Goal: Communication & Community: Answer question/provide support

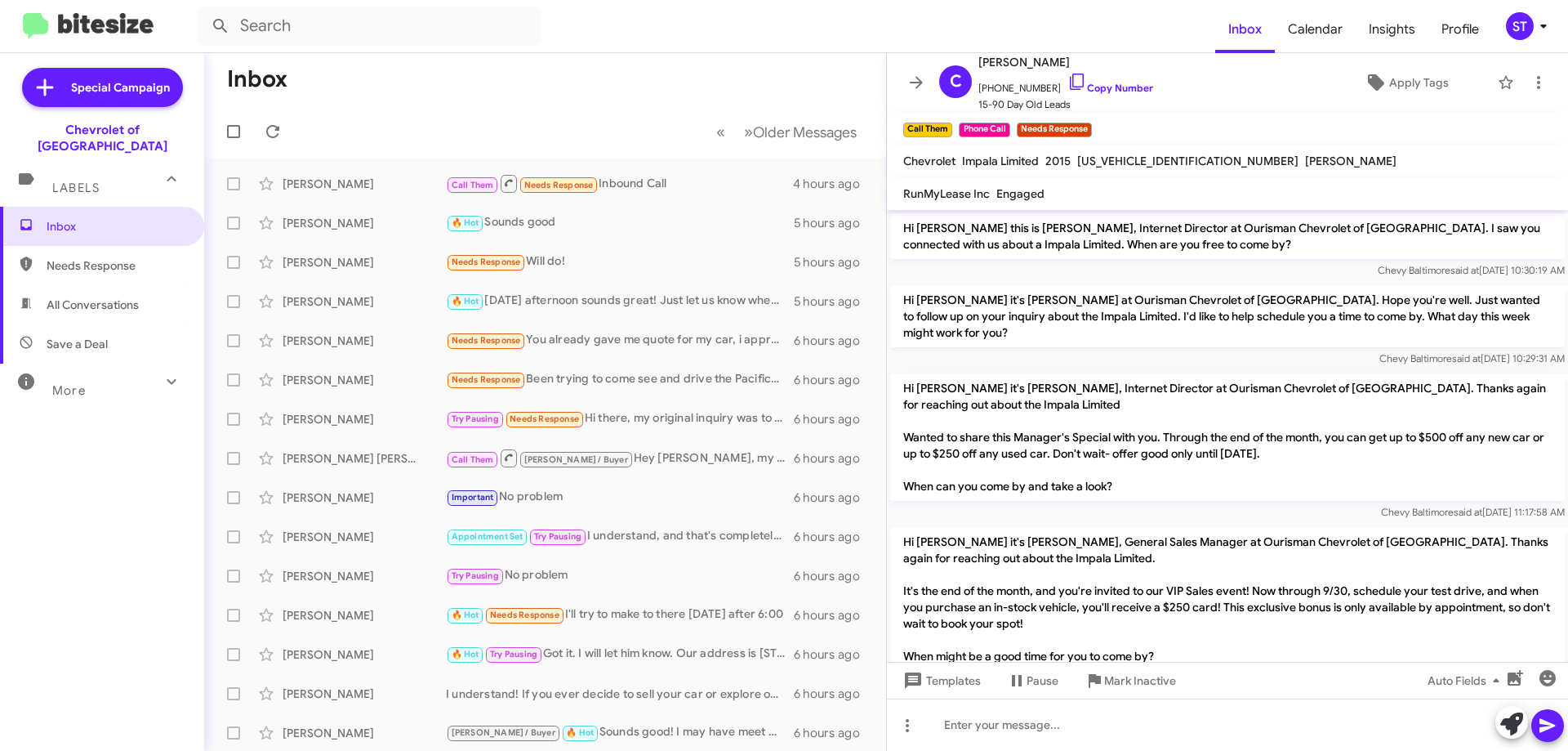
scroll to position [191, 0]
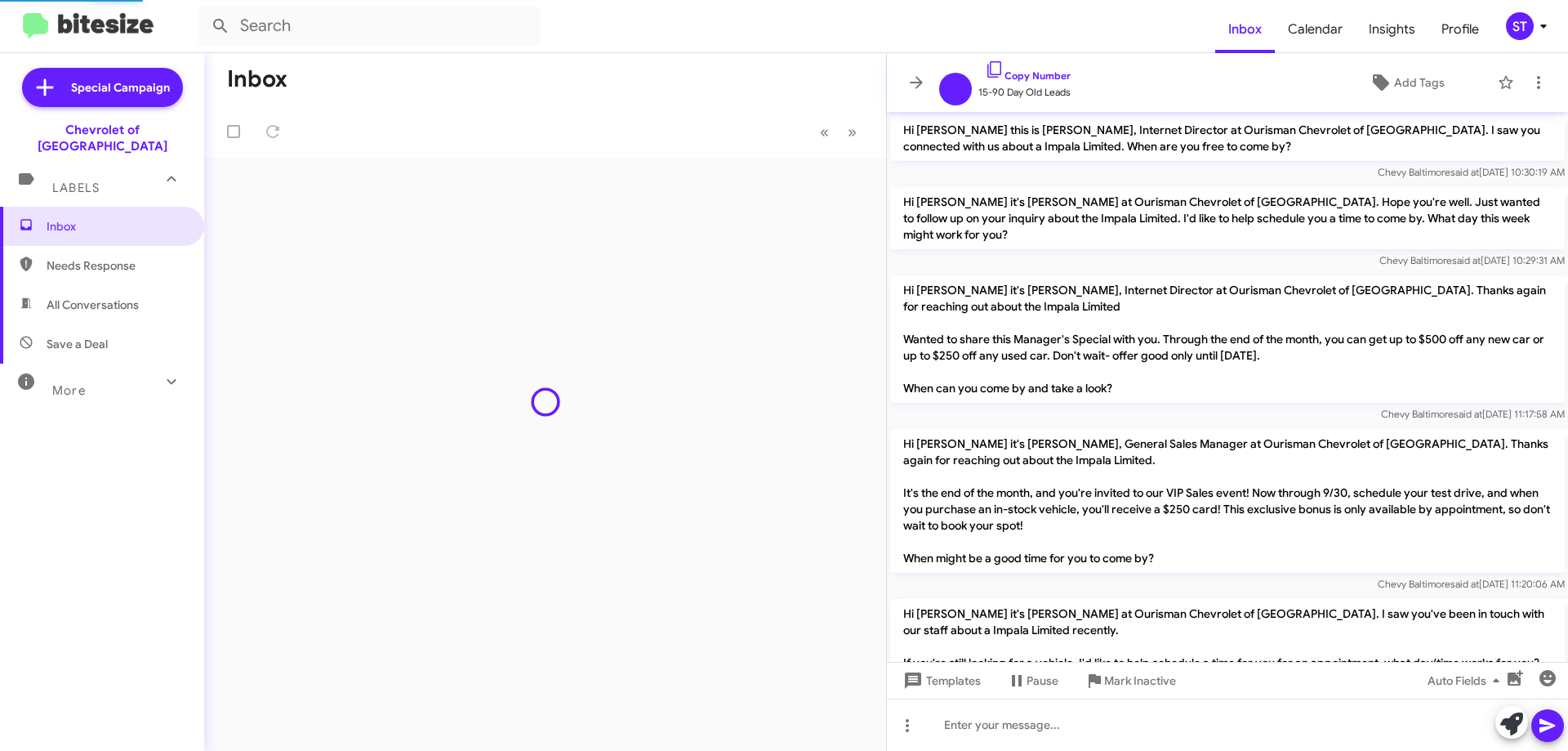
scroll to position [127, 0]
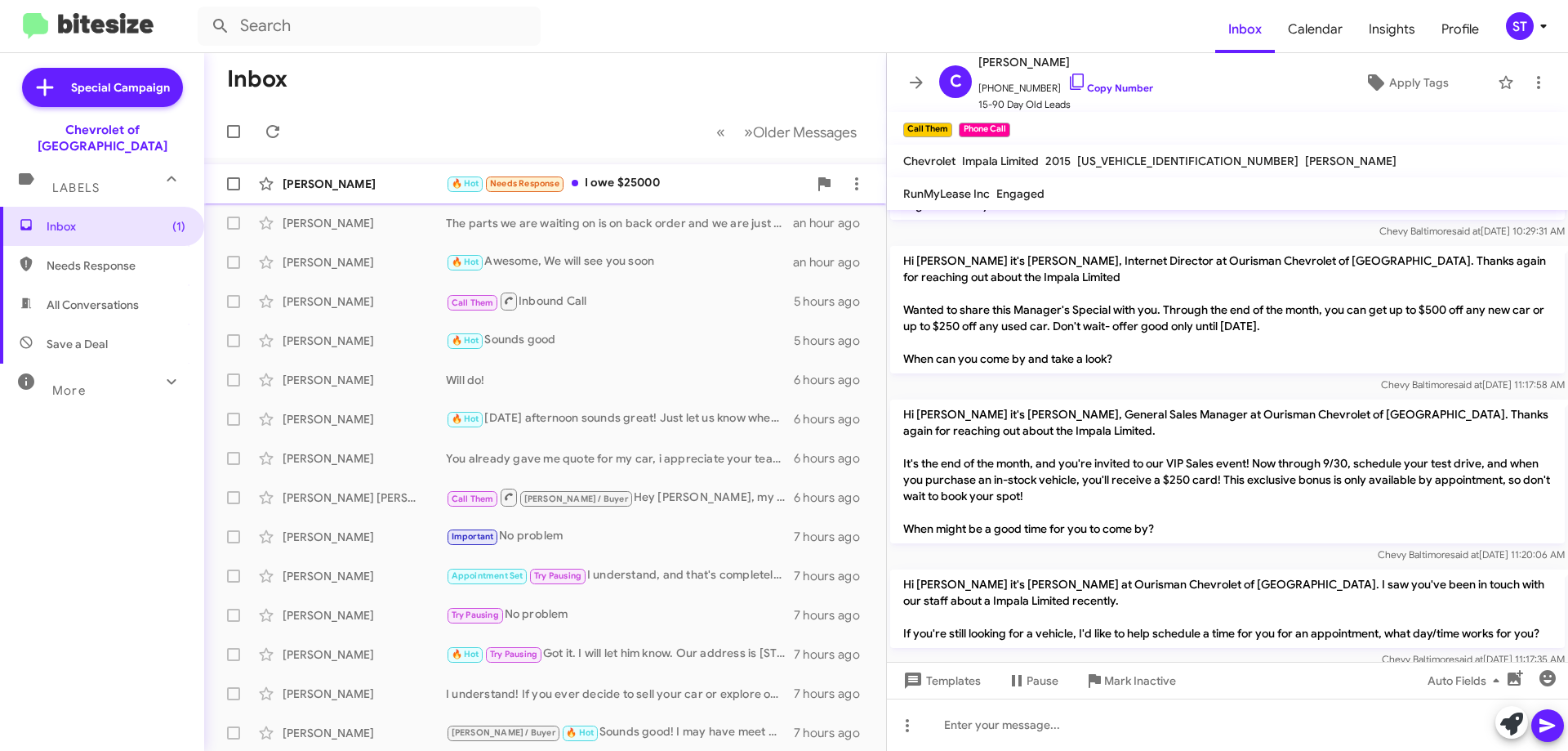
click at [638, 184] on div "🔥 Hot Needs Response I owe $25000" at bounding box center [627, 183] width 362 height 19
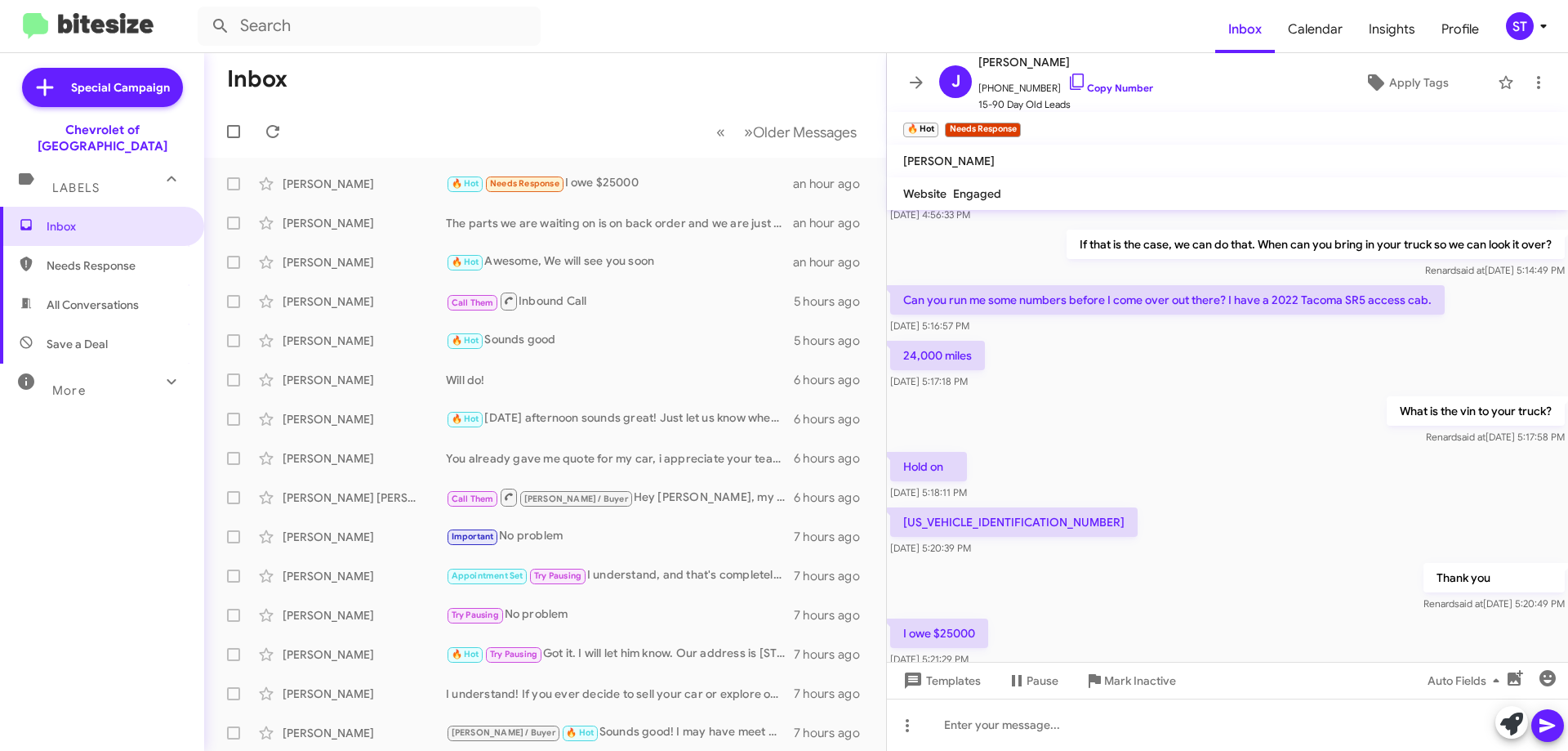
scroll to position [628, 0]
click at [1067, 82] on icon at bounding box center [1077, 81] width 19 height 19
drag, startPoint x: 904, startPoint y: 313, endPoint x: 1438, endPoint y: 320, distance: 534.0
click at [1438, 314] on p "Can you run me some numbers before I come over out there? I have a 2022 Tacoma …" at bounding box center [1168, 299] width 555 height 29
copy p "Can you run me some numbers before I come over out there? I have a 2022 Tacoma …"
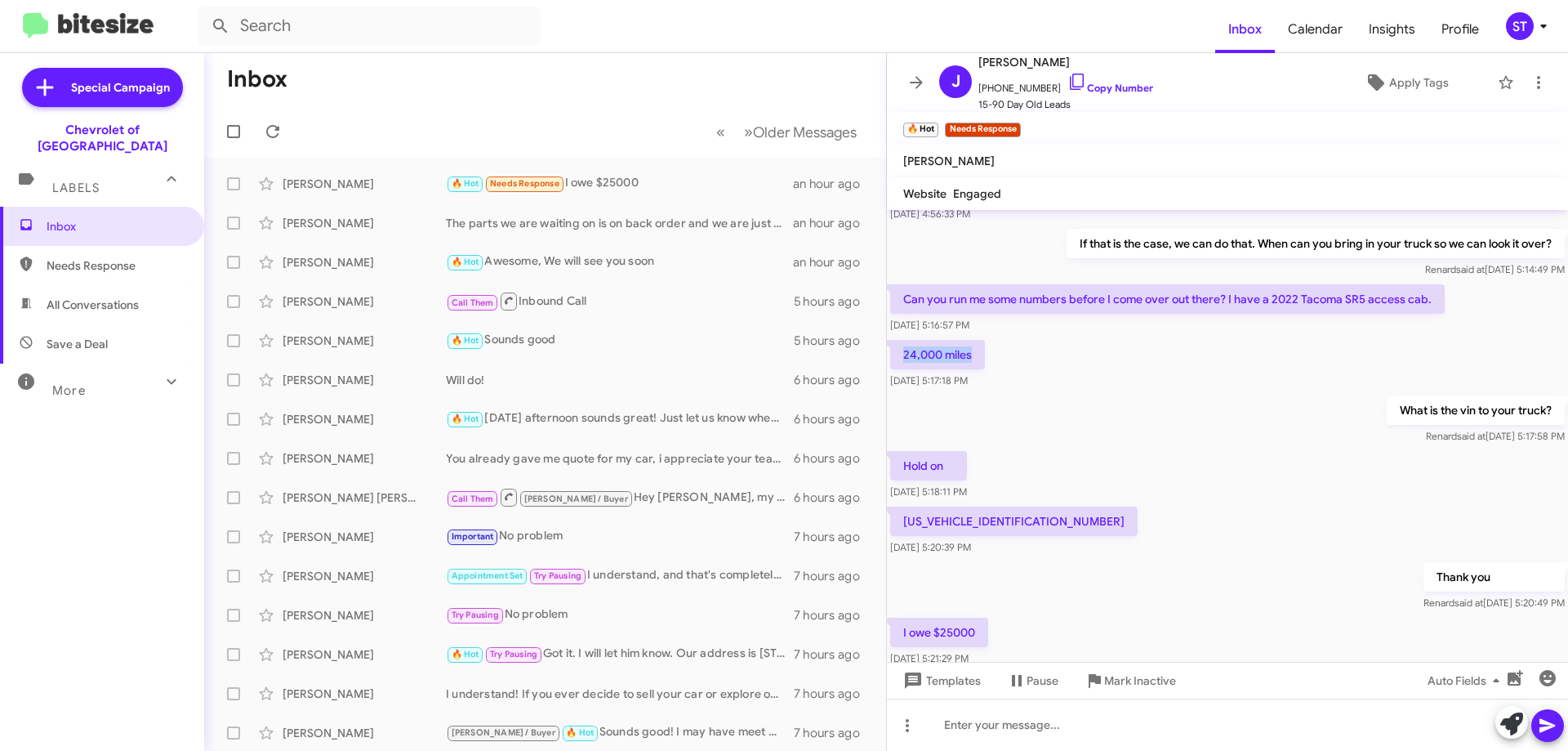
drag, startPoint x: 983, startPoint y: 372, endPoint x: 899, endPoint y: 375, distance: 84.1
click at [899, 369] on p "24,000 miles" at bounding box center [937, 354] width 95 height 29
copy p "24,000 miles"
drag, startPoint x: 1021, startPoint y: 538, endPoint x: 898, endPoint y: 543, distance: 123.1
click at [898, 536] on p "3TYSZ5AN8NT089041" at bounding box center [1014, 520] width 247 height 29
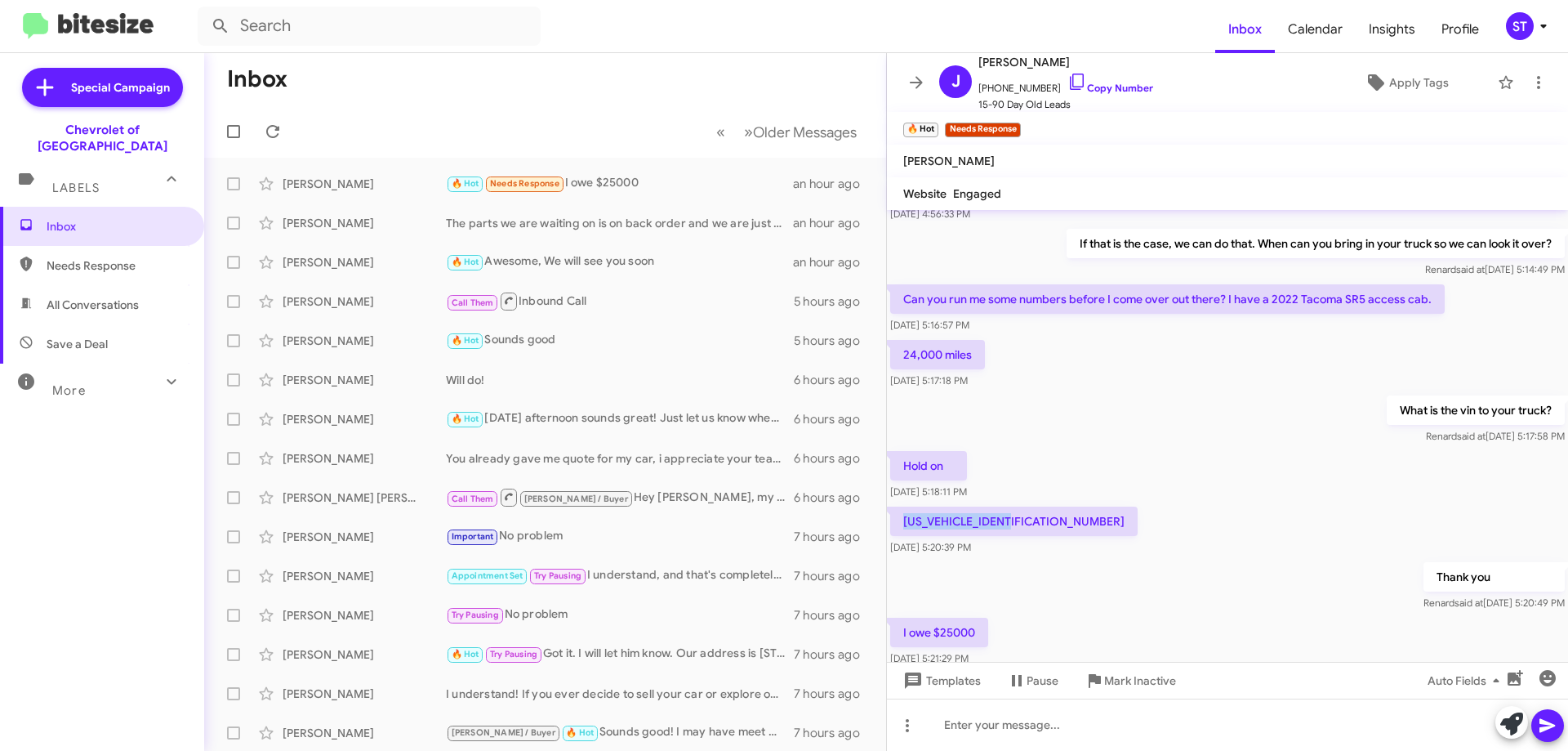
copy p "3TYSZ5AN8NT089041"
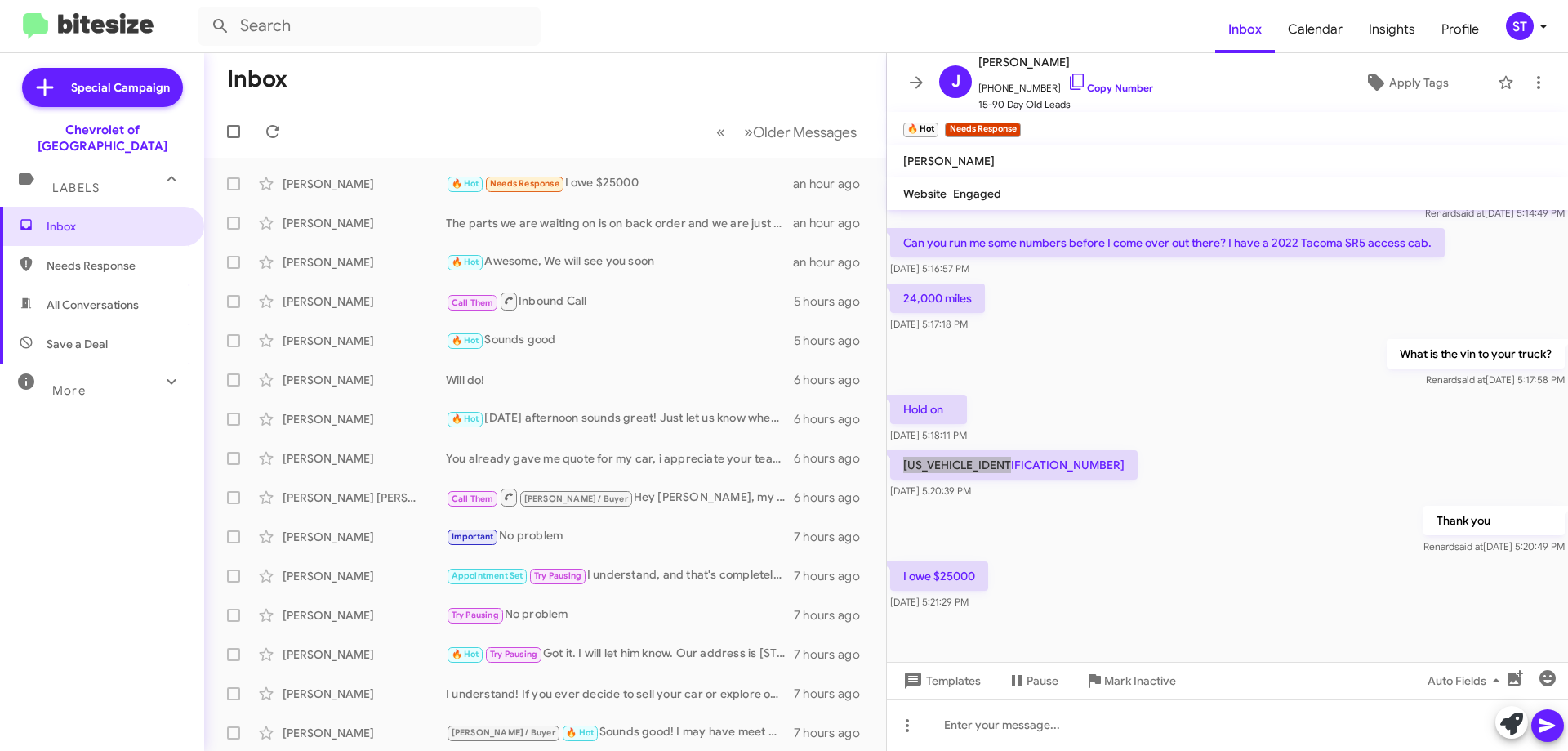
scroll to position [709, 0]
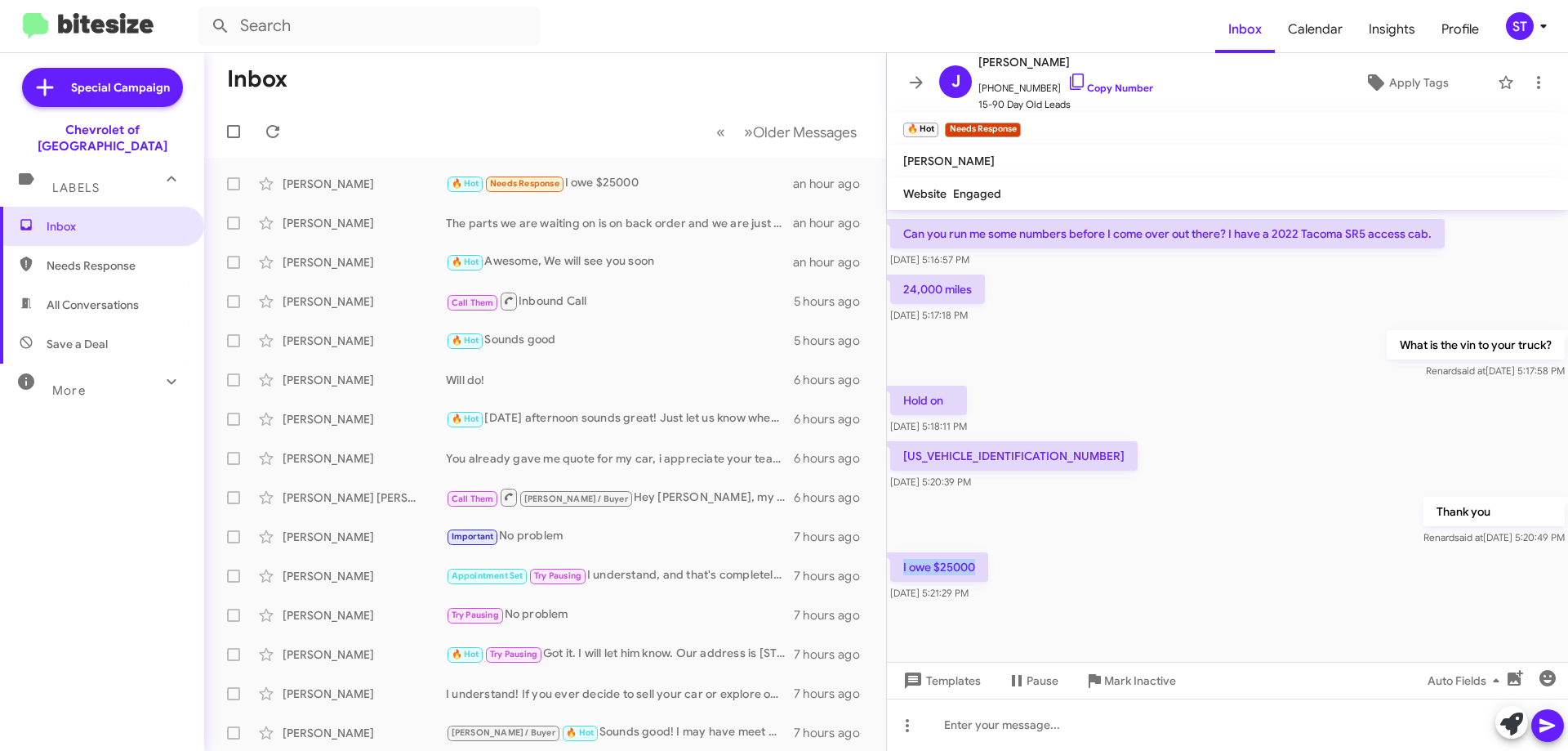
drag, startPoint x: 973, startPoint y: 569, endPoint x: 896, endPoint y: 575, distance: 77.2
click at [896, 575] on p "I owe $25000" at bounding box center [939, 566] width 98 height 29
copy p "I owe $25000"
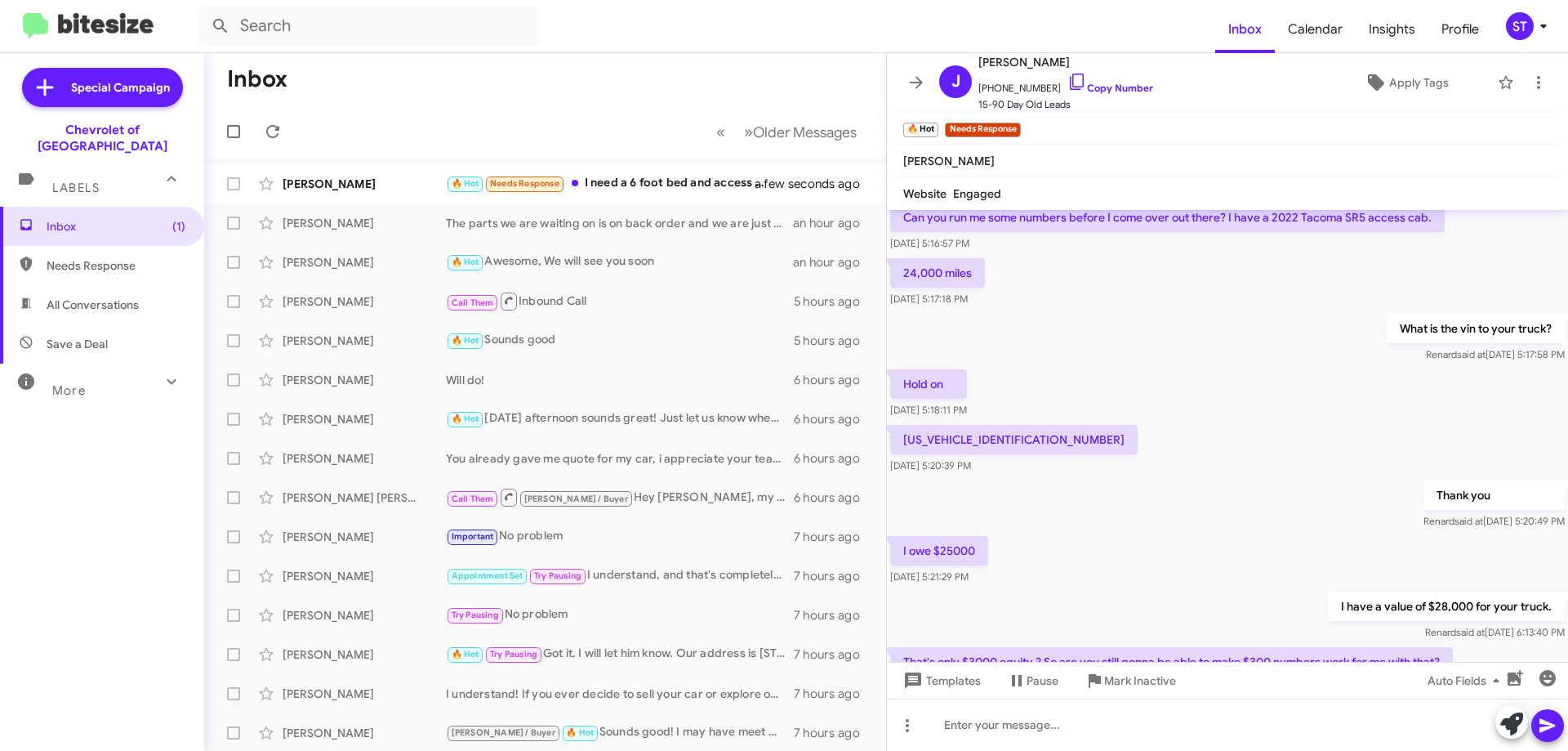
scroll to position [889, 0]
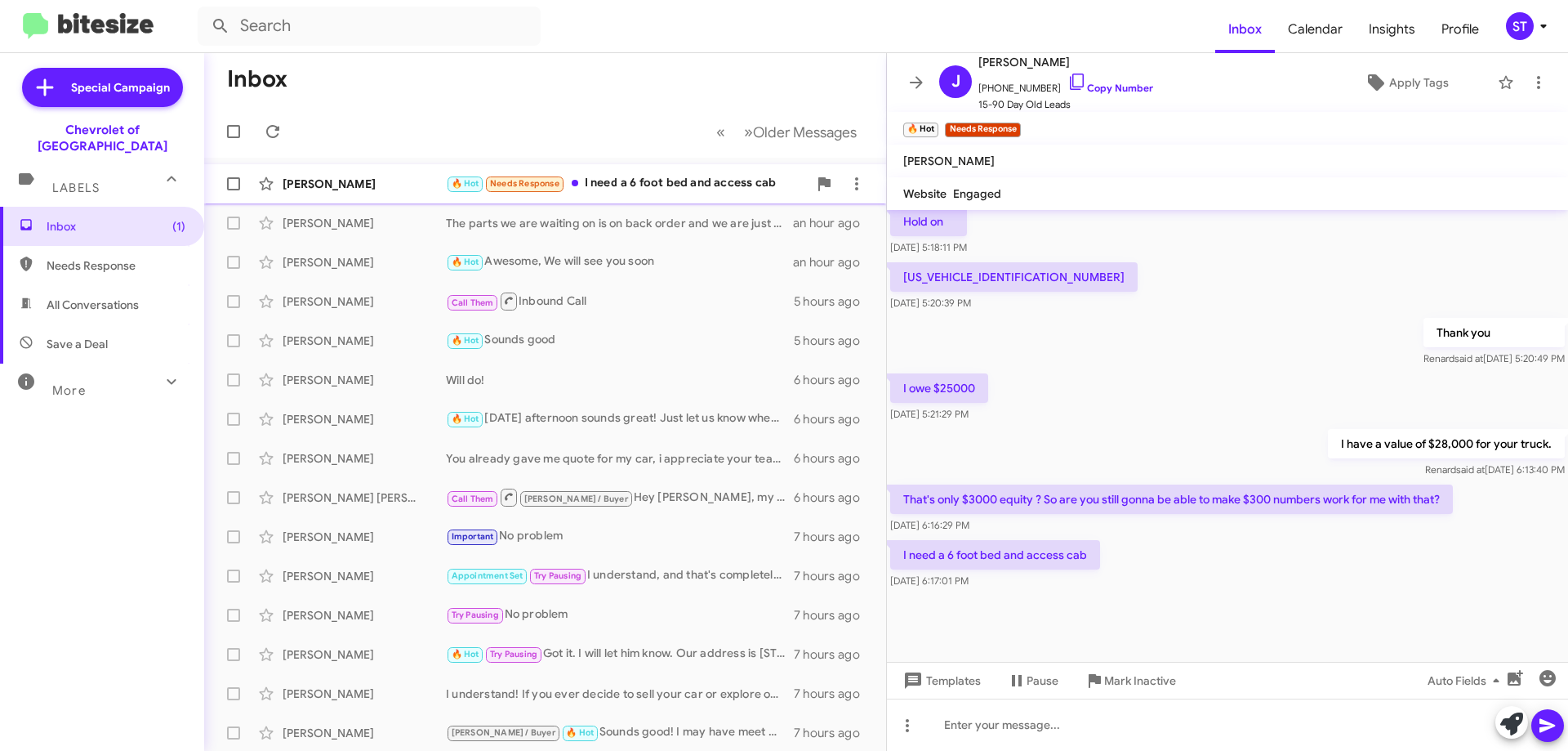
click at [655, 177] on div "🔥 Hot Needs Response I need a 6 foot bed and access cab" at bounding box center [627, 183] width 362 height 19
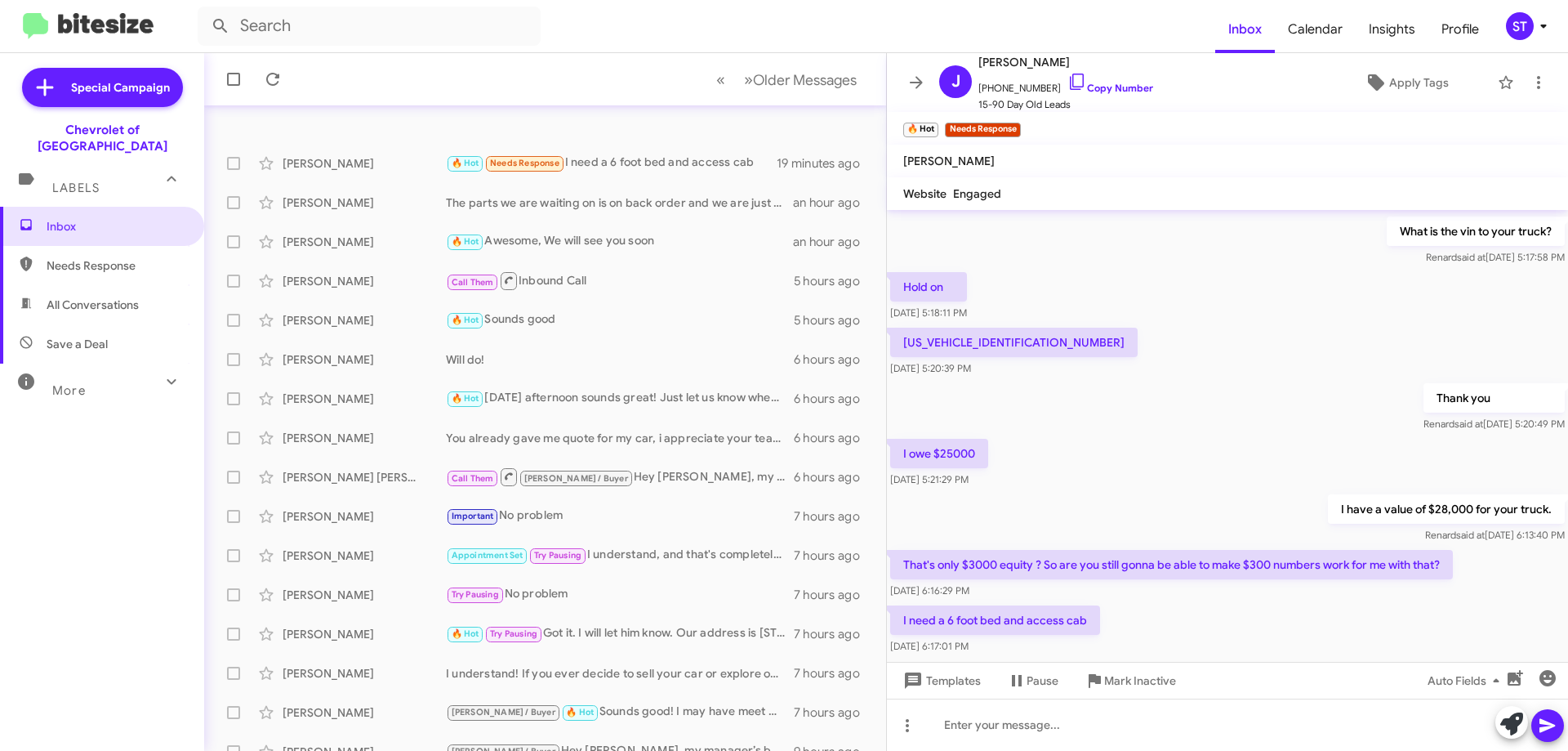
scroll to position [0, 0]
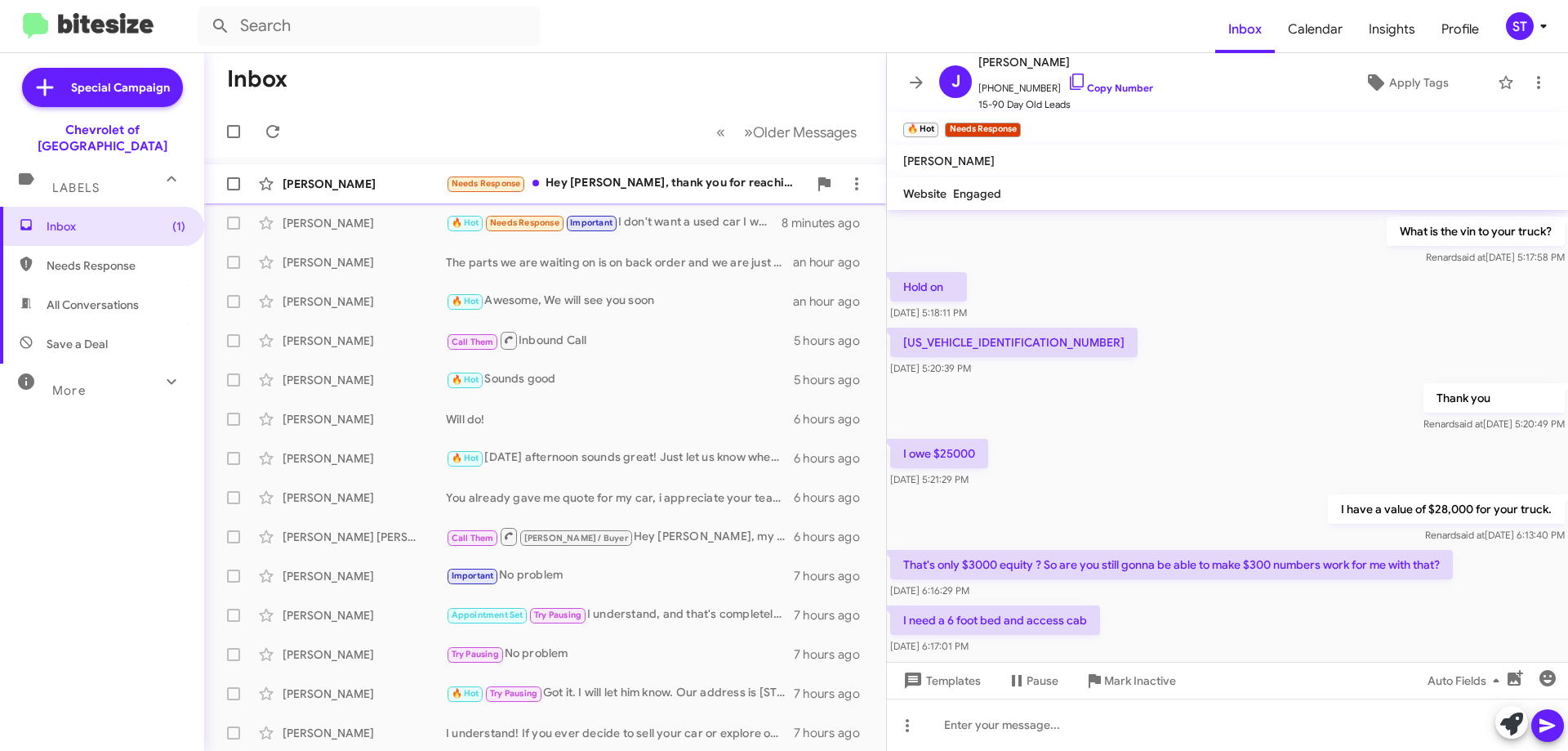
click at [633, 180] on div "Needs Response Hey Blake, thank you for reaching out. As much as we would like …" at bounding box center [627, 183] width 362 height 19
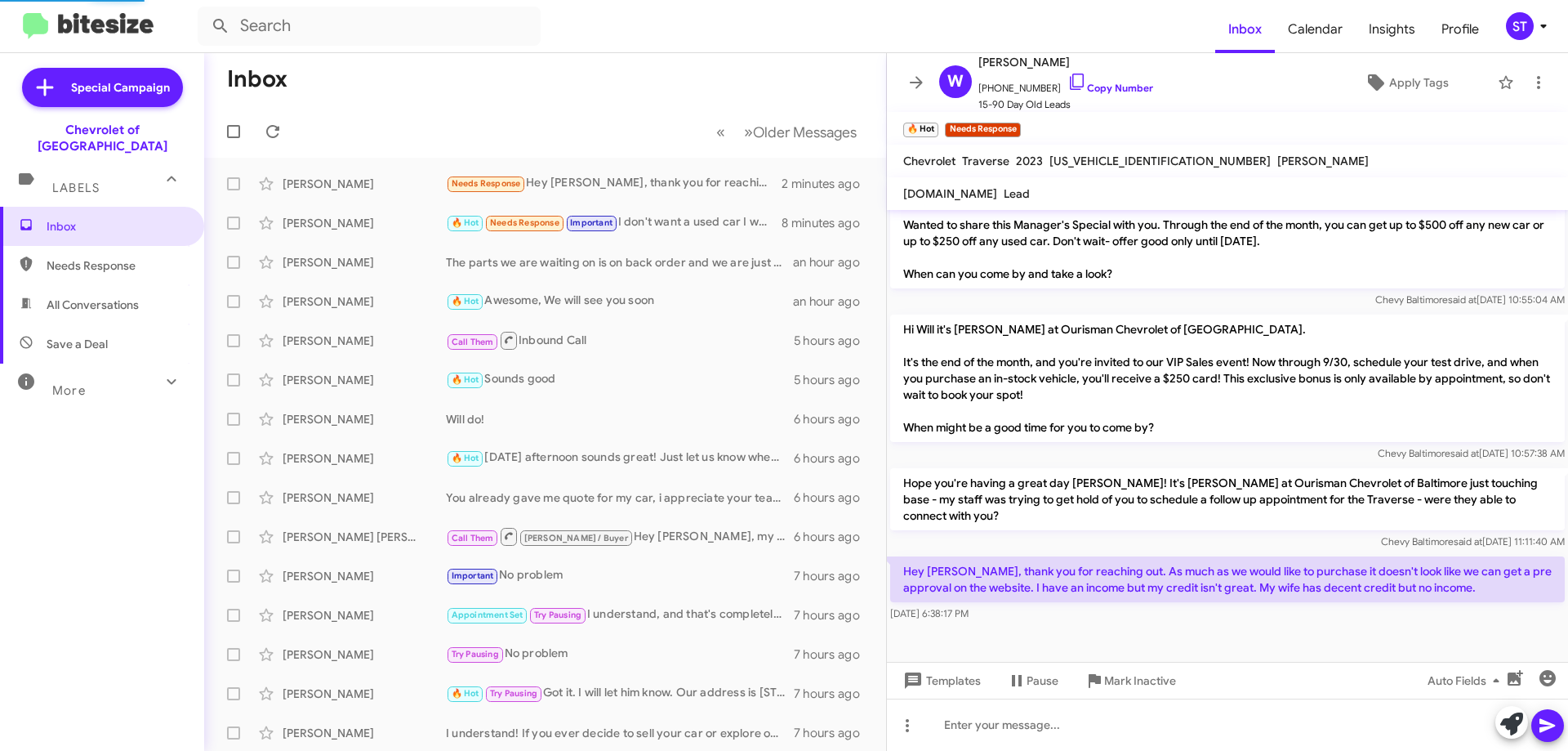
scroll to position [396, 0]
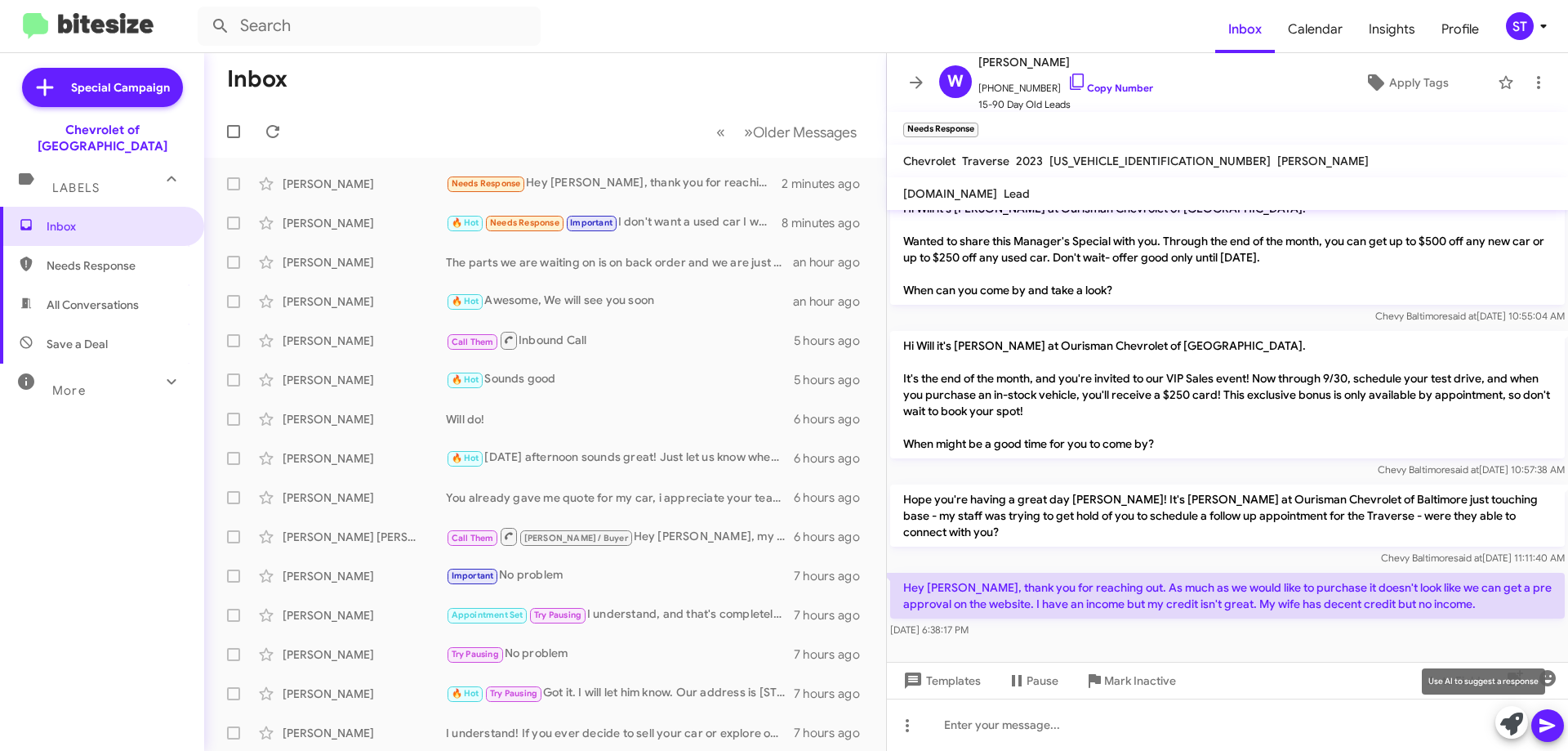
click at [1504, 721] on icon at bounding box center [1512, 724] width 23 height 23
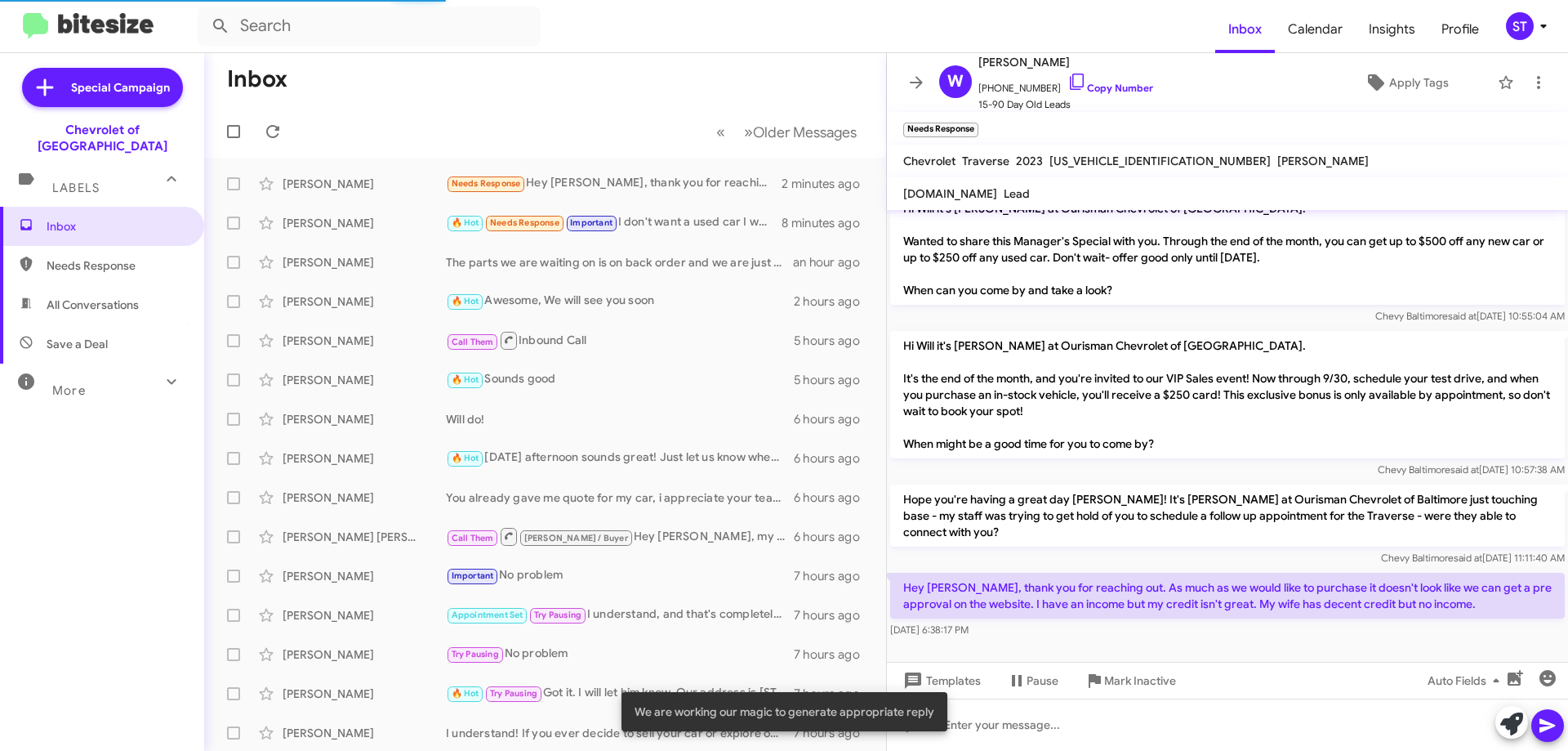
scroll to position [556, 0]
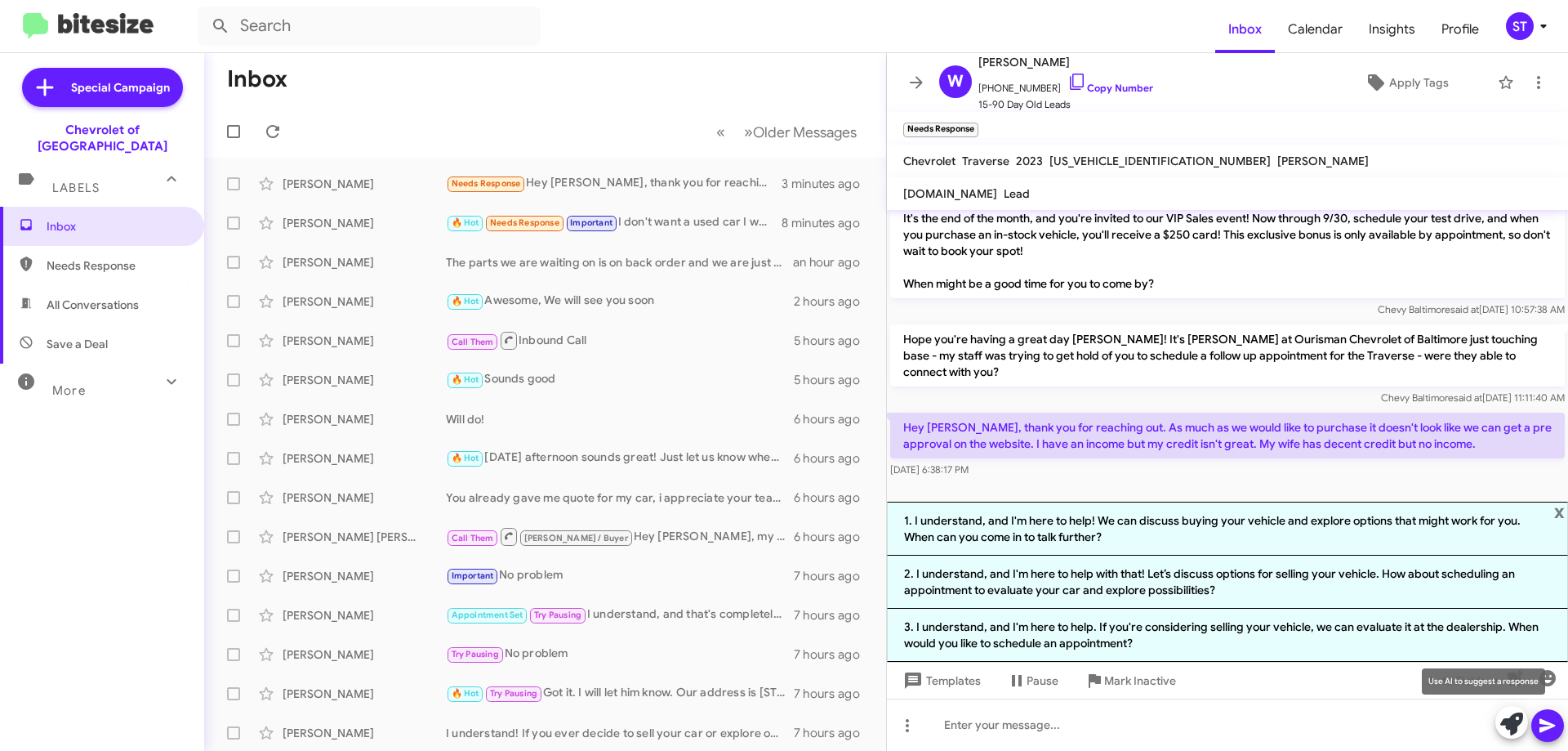
click at [1511, 731] on icon at bounding box center [1512, 724] width 23 height 23
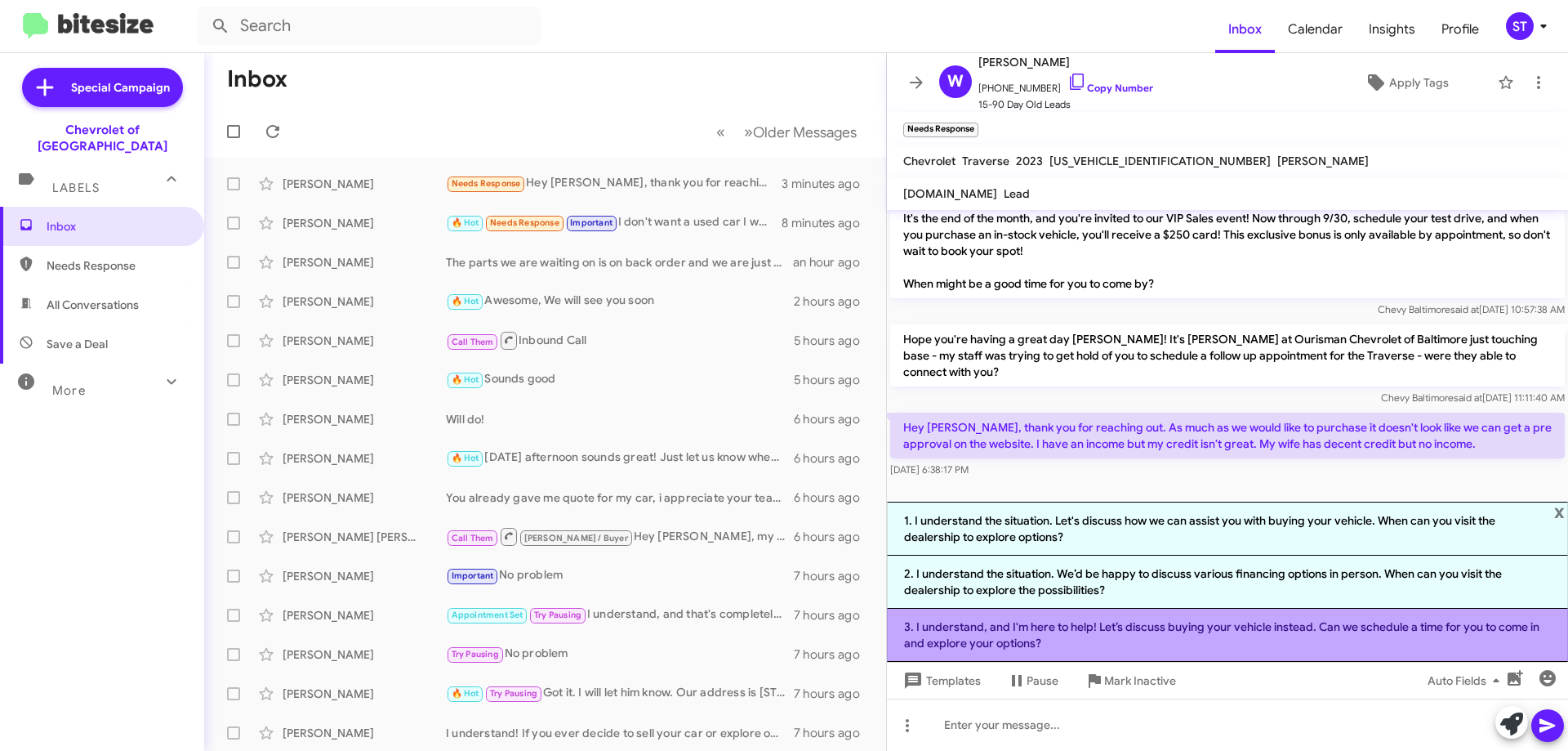
click at [1138, 638] on li "3. I understand, and I'm here to help! Let’s discuss buying your vehicle instea…" at bounding box center [1227, 635] width 681 height 53
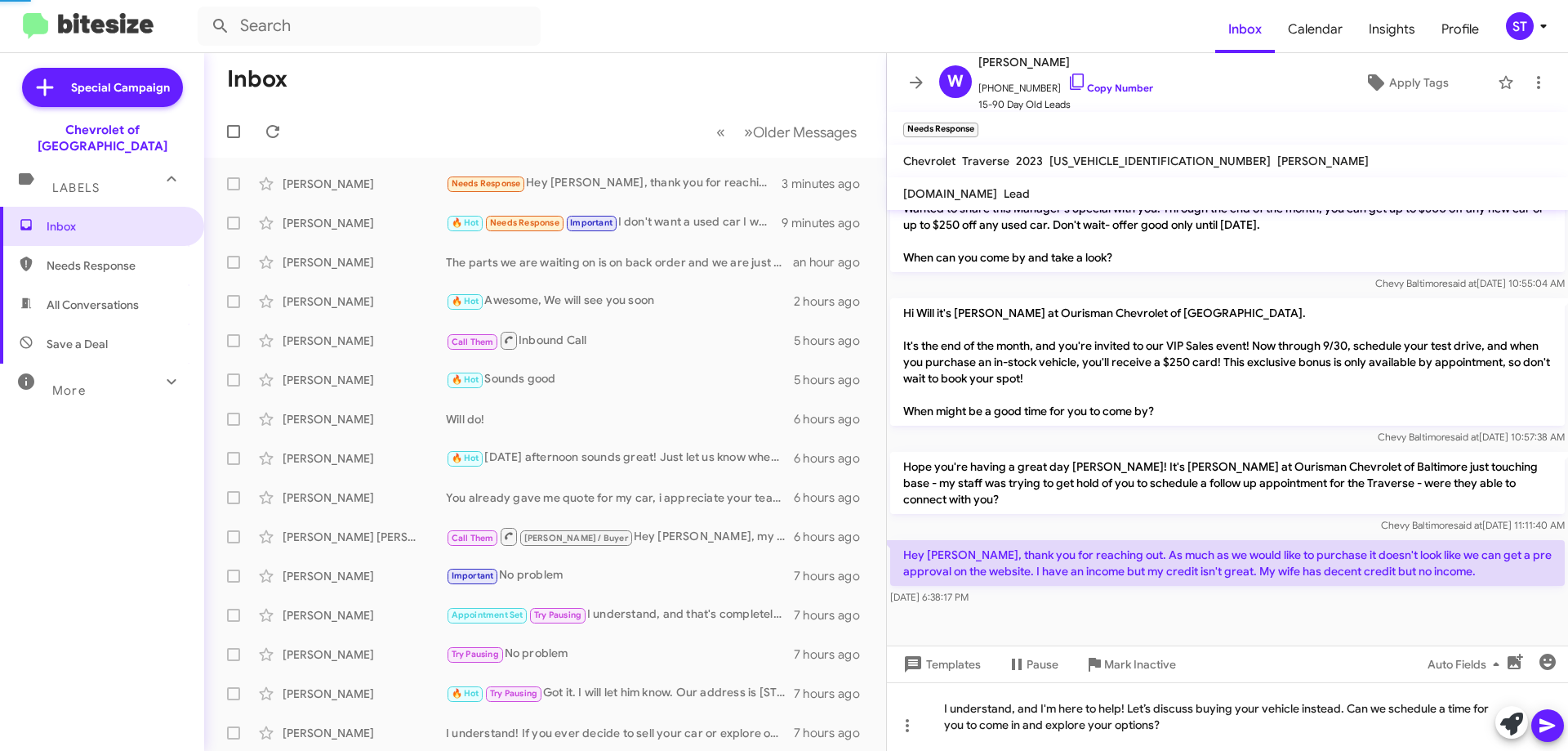
scroll to position [412, 0]
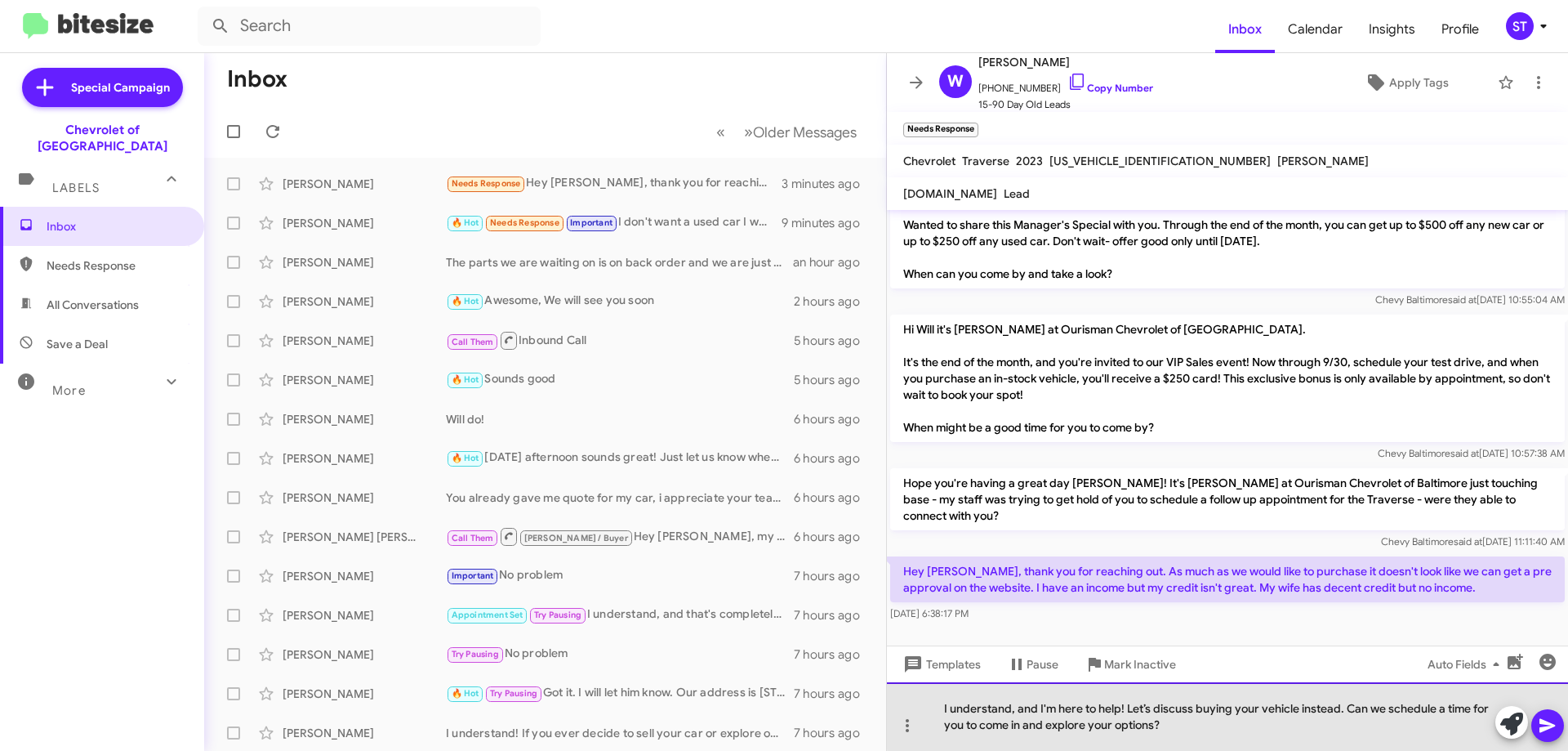
click at [1338, 711] on div "I understand, and I'm here to help! Let’s discuss buying your vehicle instead. …" at bounding box center [1227, 717] width 681 height 69
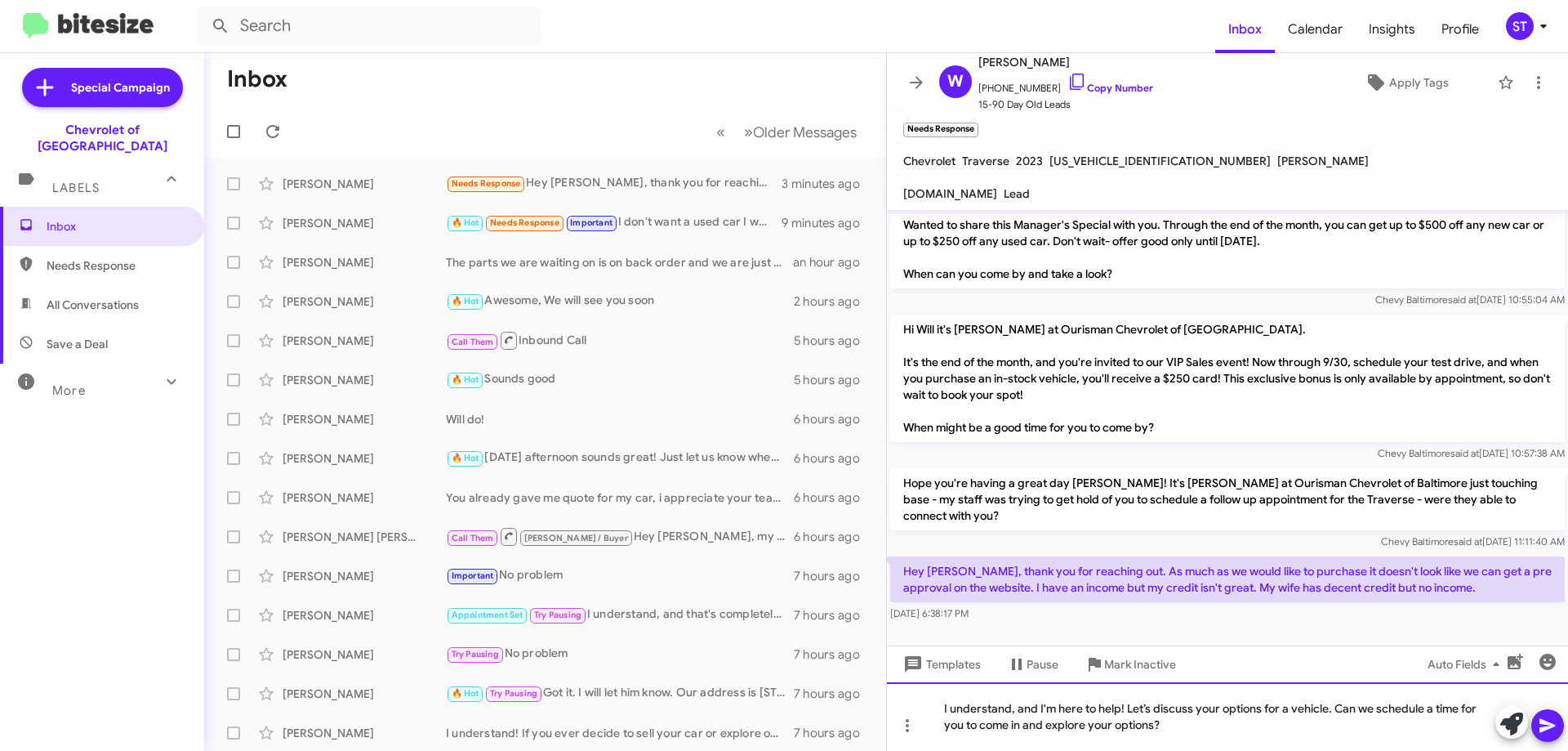
click at [1189, 730] on div "I understand, and I'm here to help! Let’s discuss your options for a vehicle. C…" at bounding box center [1227, 717] width 681 height 69
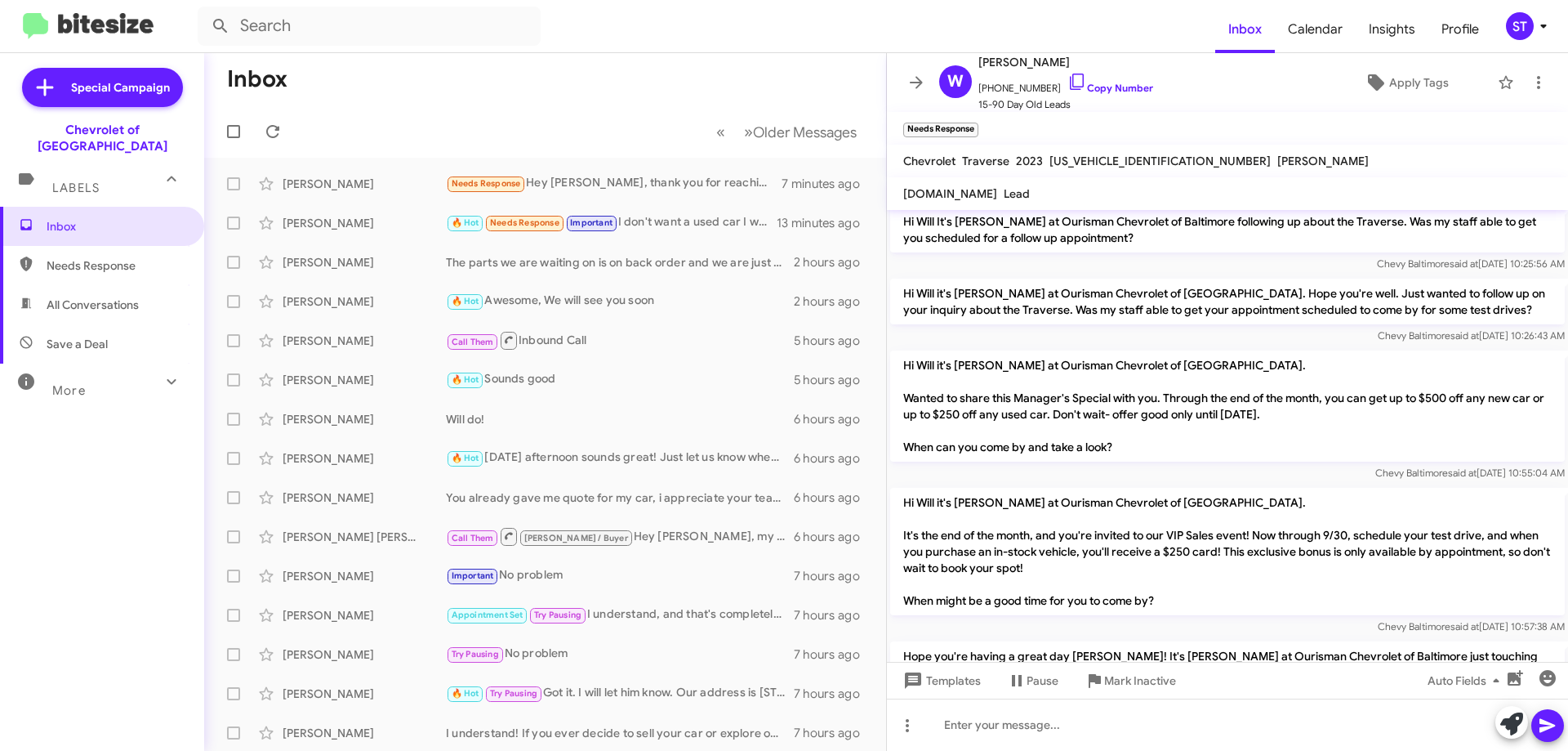
scroll to position [472, 0]
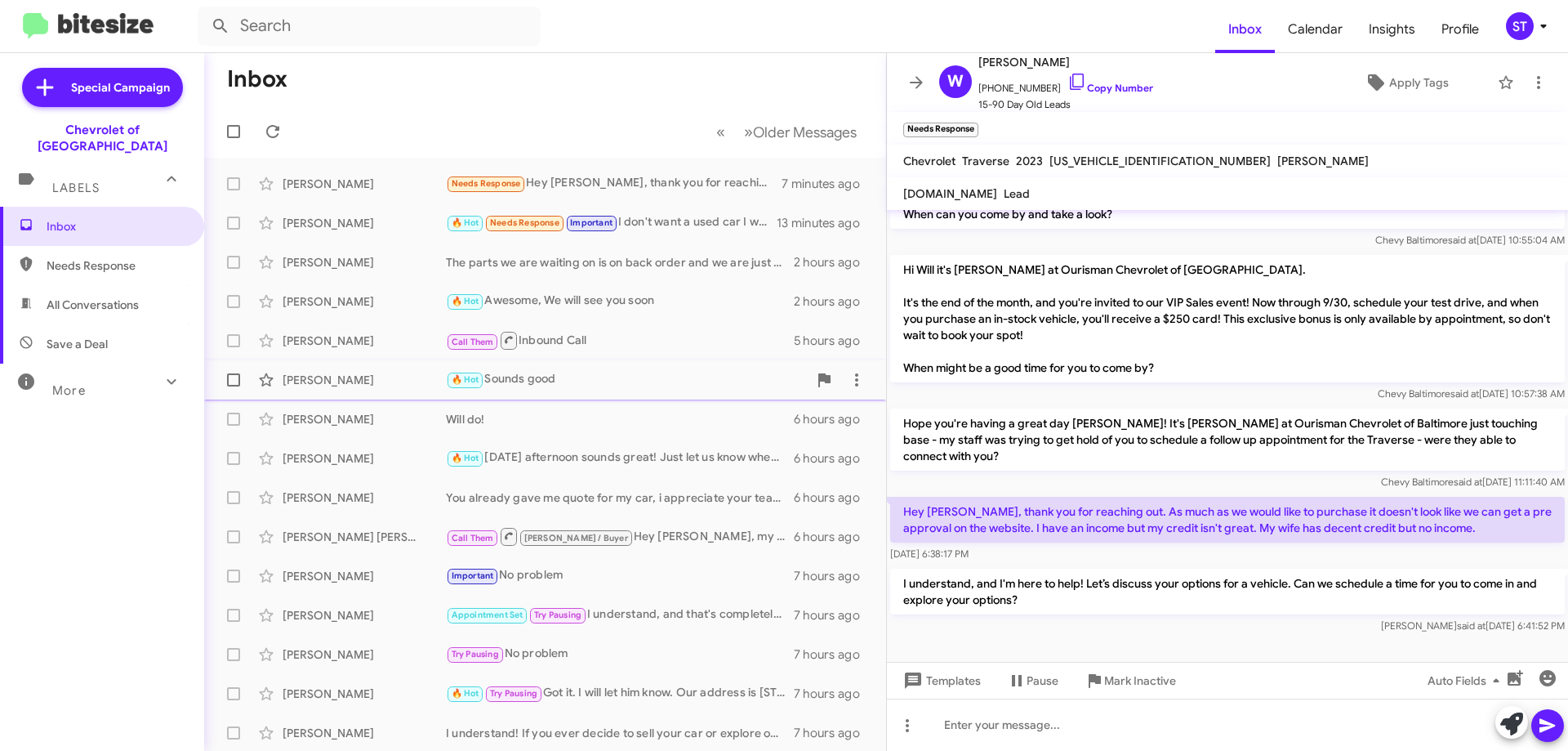
click at [623, 384] on div "🔥 Hot Sounds good" at bounding box center [627, 379] width 362 height 19
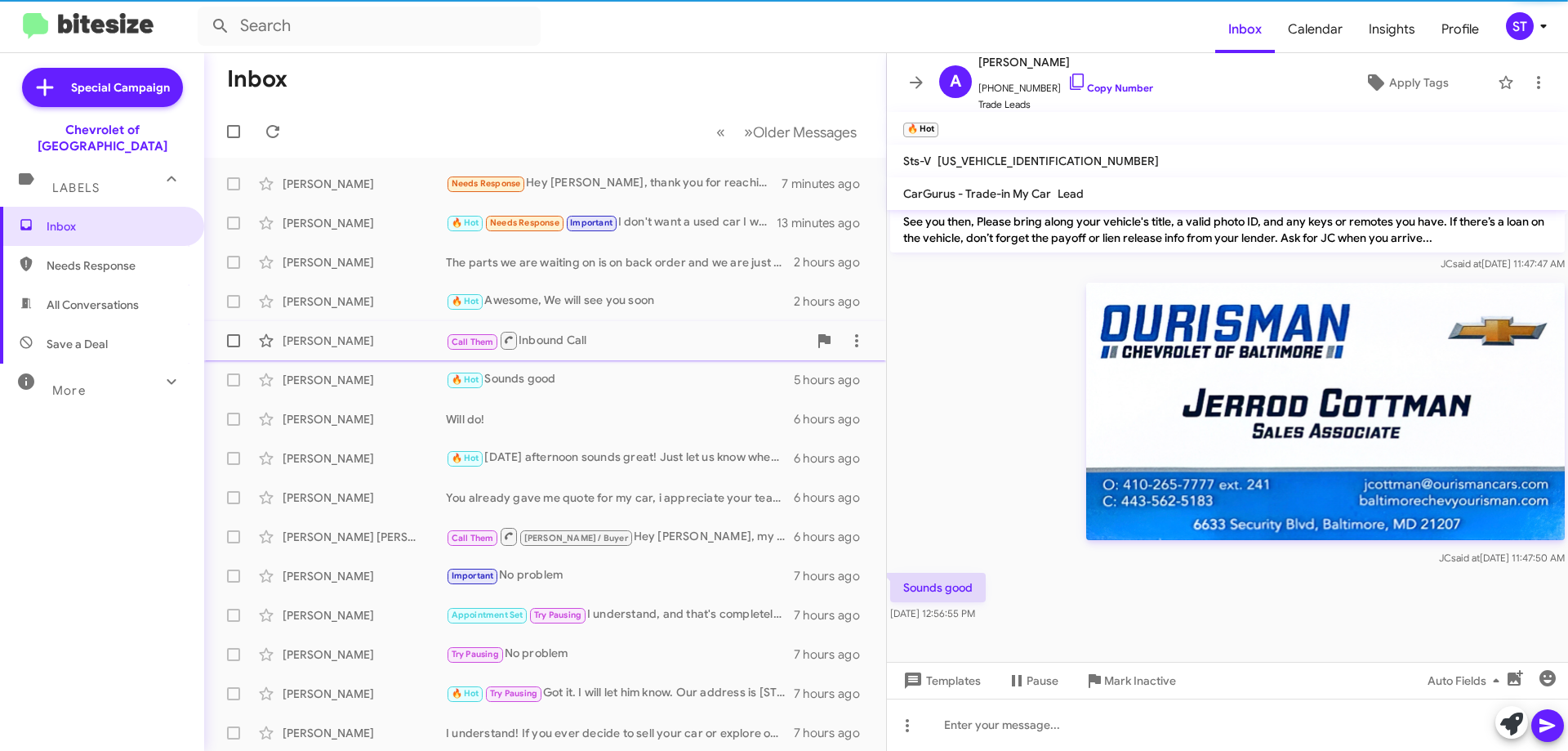
click at [574, 348] on div "Call Them Inbound Call" at bounding box center [627, 340] width 362 height 20
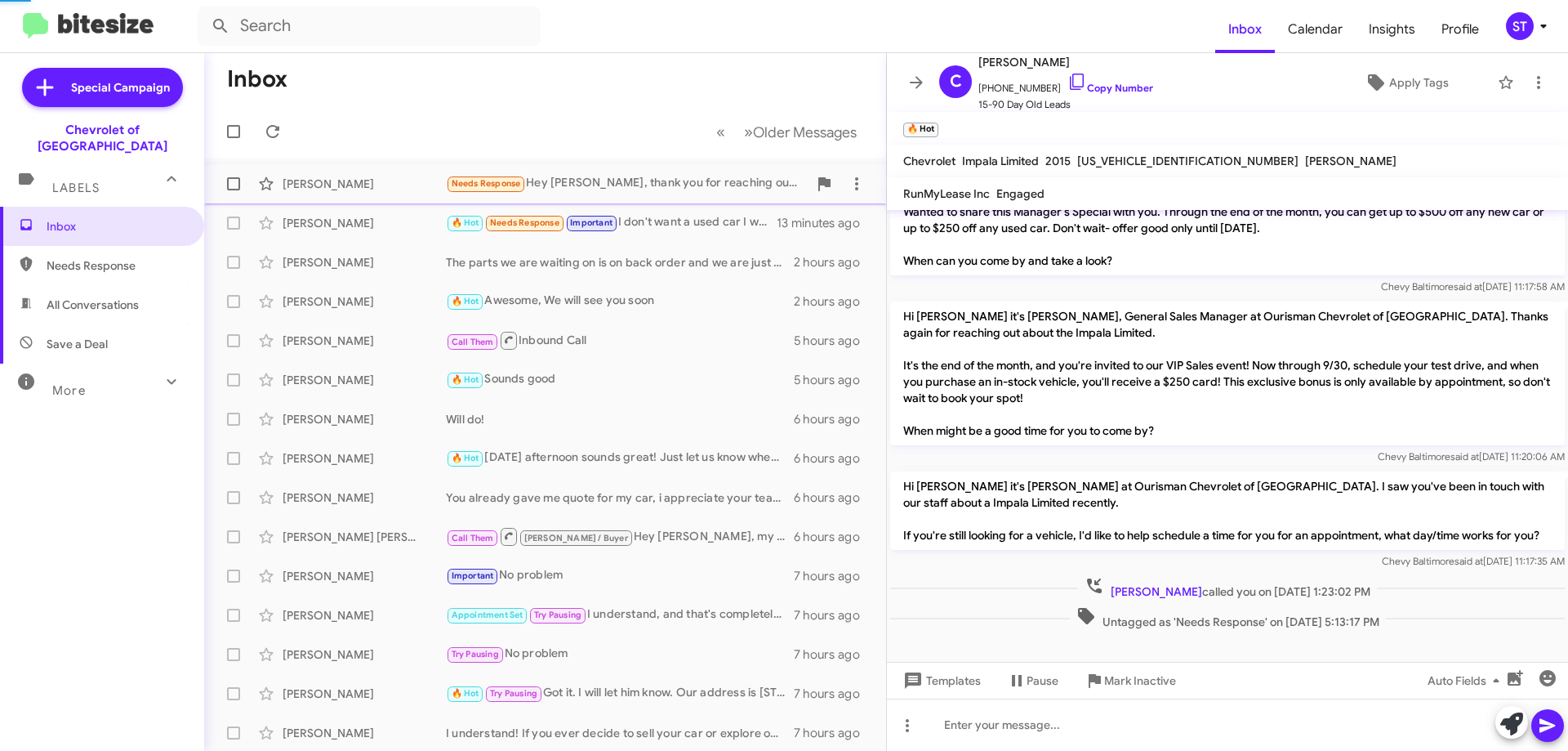
scroll to position [225, 0]
click at [602, 179] on div "Needs Response Hey Blake, thank you for reaching out. As much as we would like …" at bounding box center [627, 183] width 362 height 19
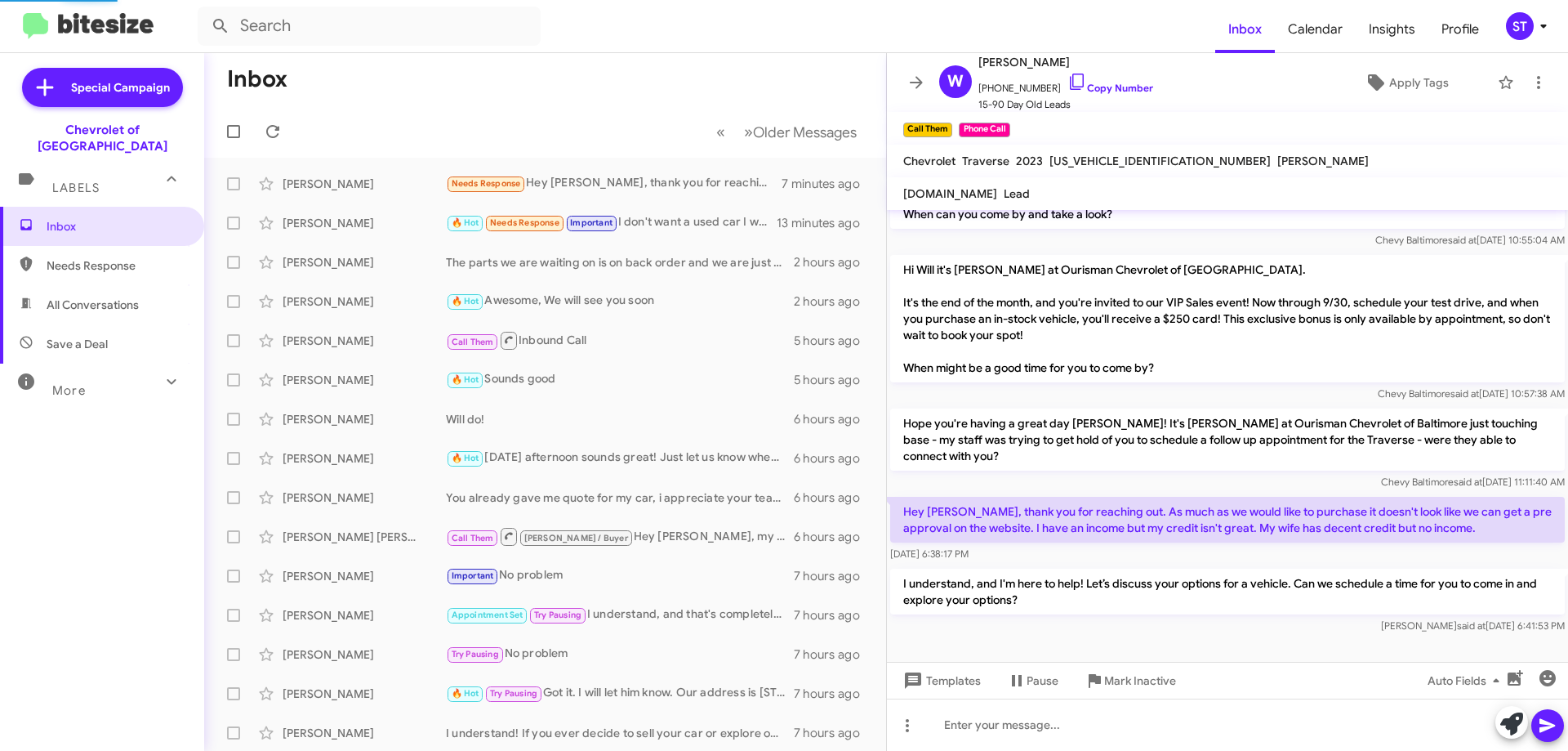
scroll to position [439, 0]
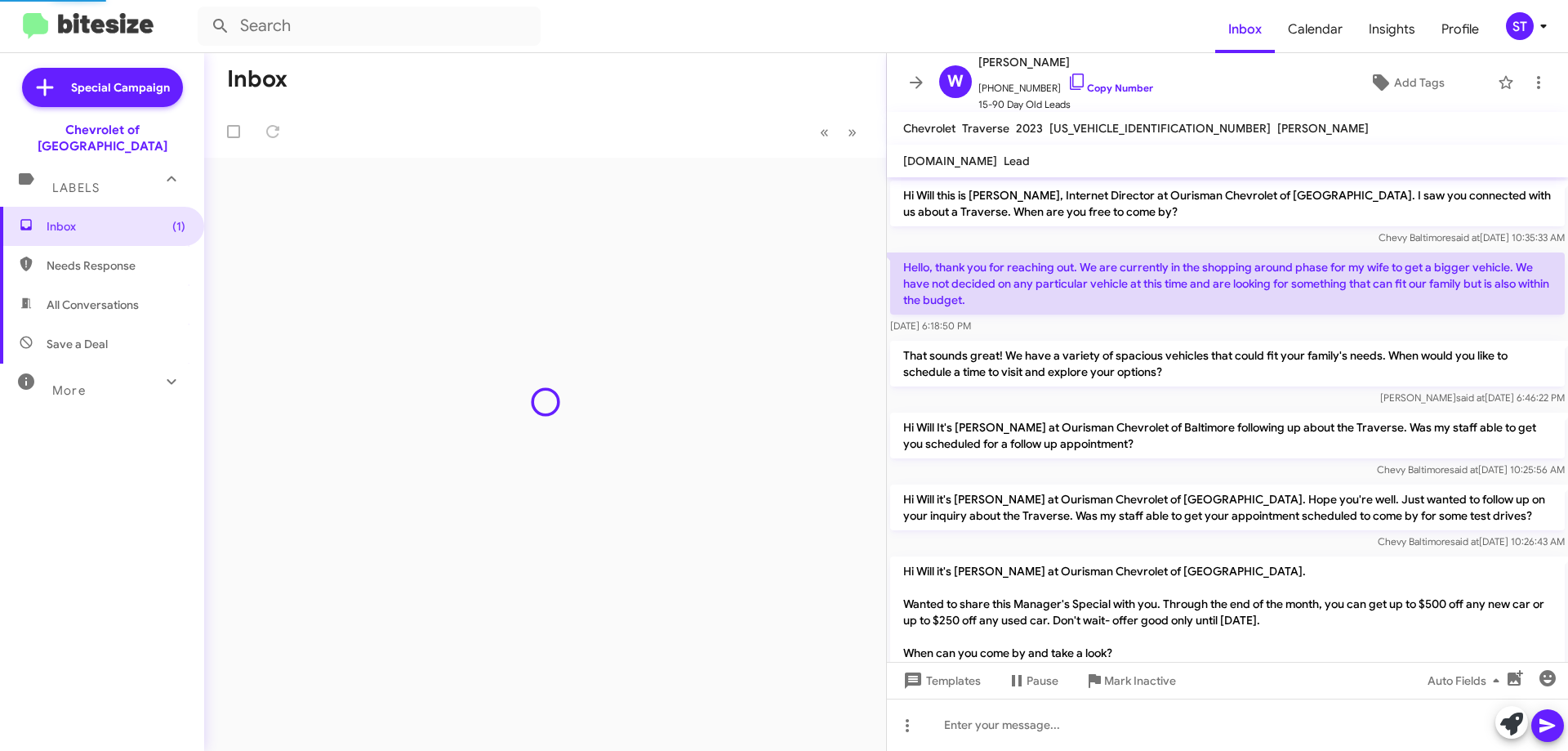
scroll to position [498, 0]
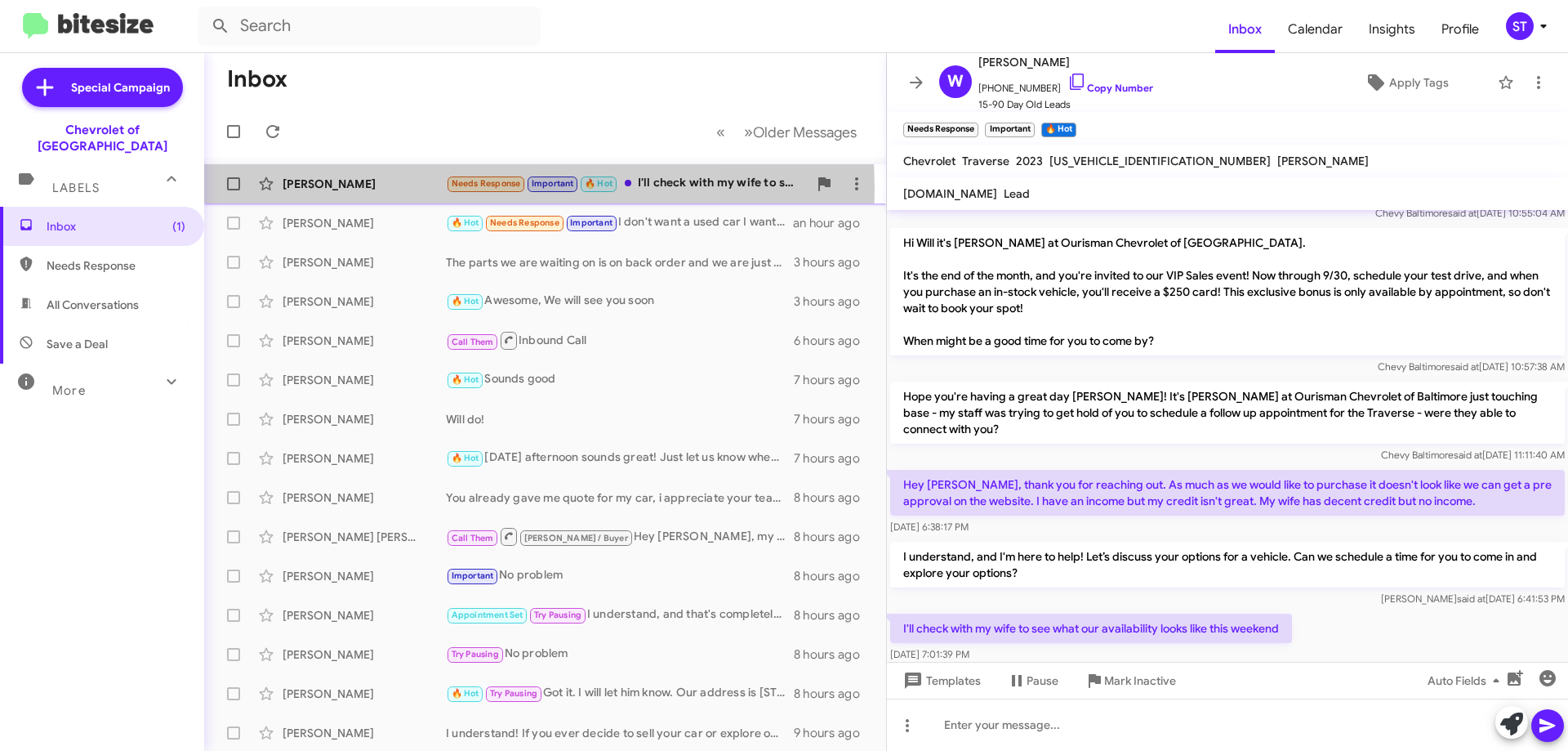
click at [382, 190] on div "[PERSON_NAME]" at bounding box center [364, 184] width 163 height 16
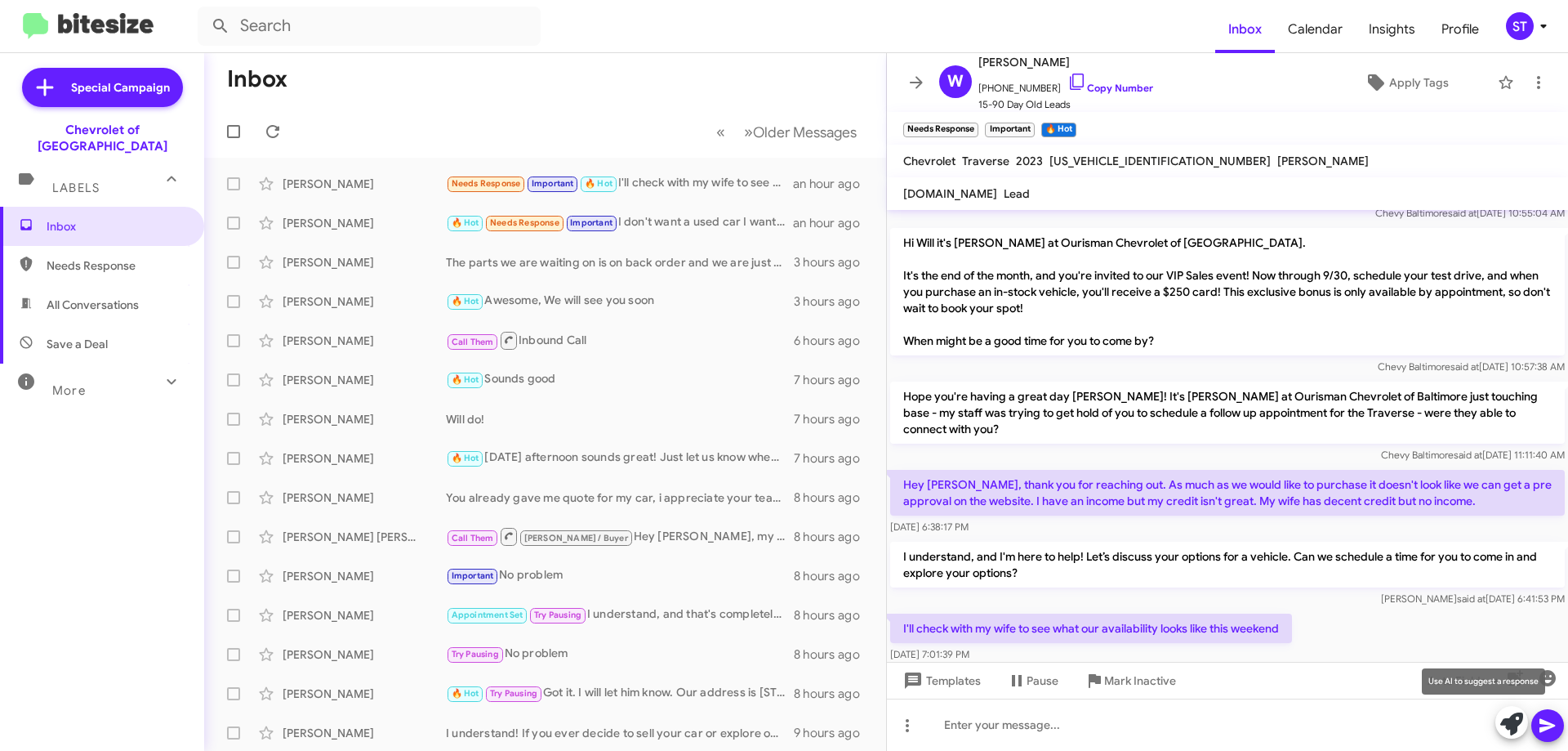
click at [1518, 736] on span at bounding box center [1512, 724] width 23 height 36
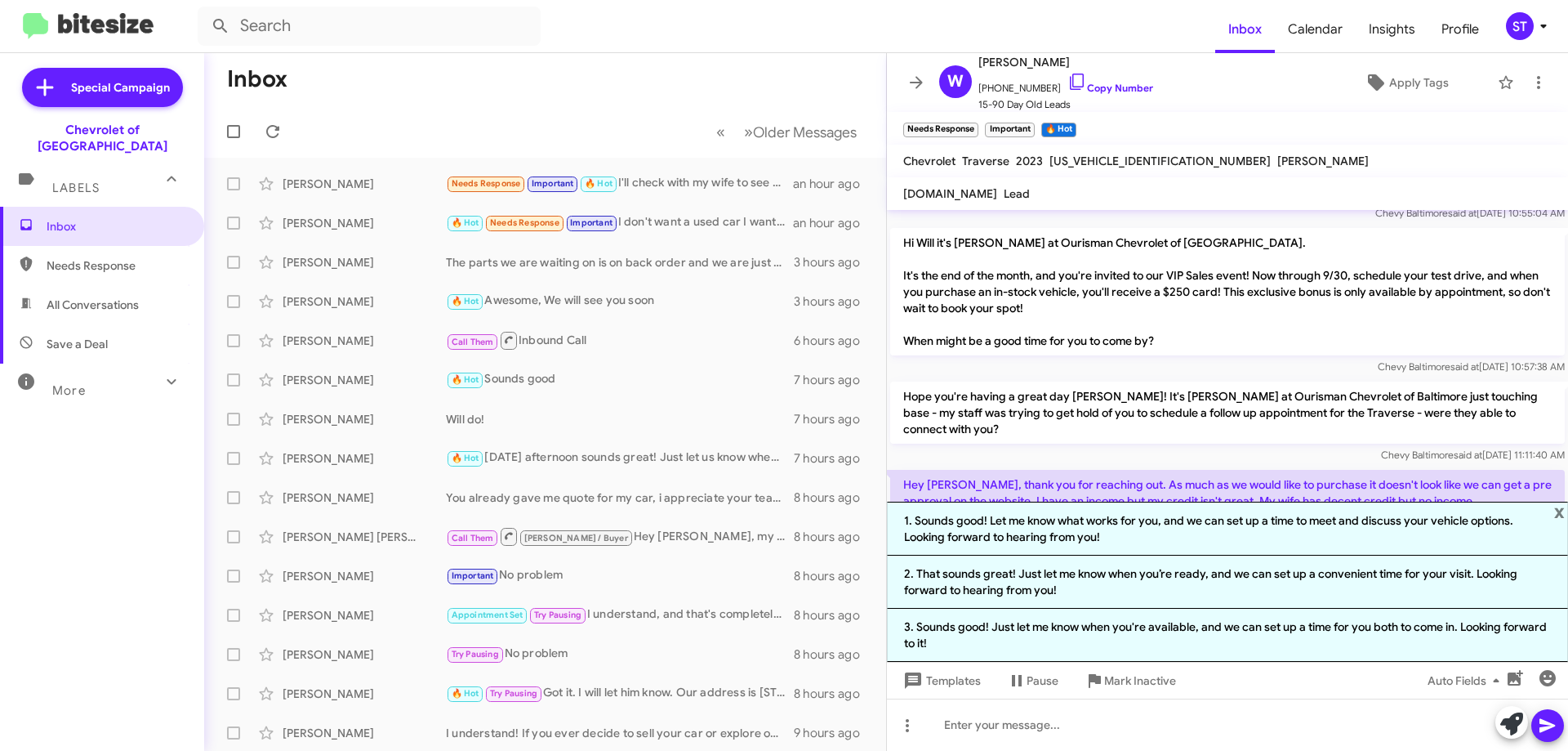
click at [1057, 520] on li "1. Sounds good! Let me know what works for you, and we can set up a time to mee…" at bounding box center [1227, 528] width 681 height 54
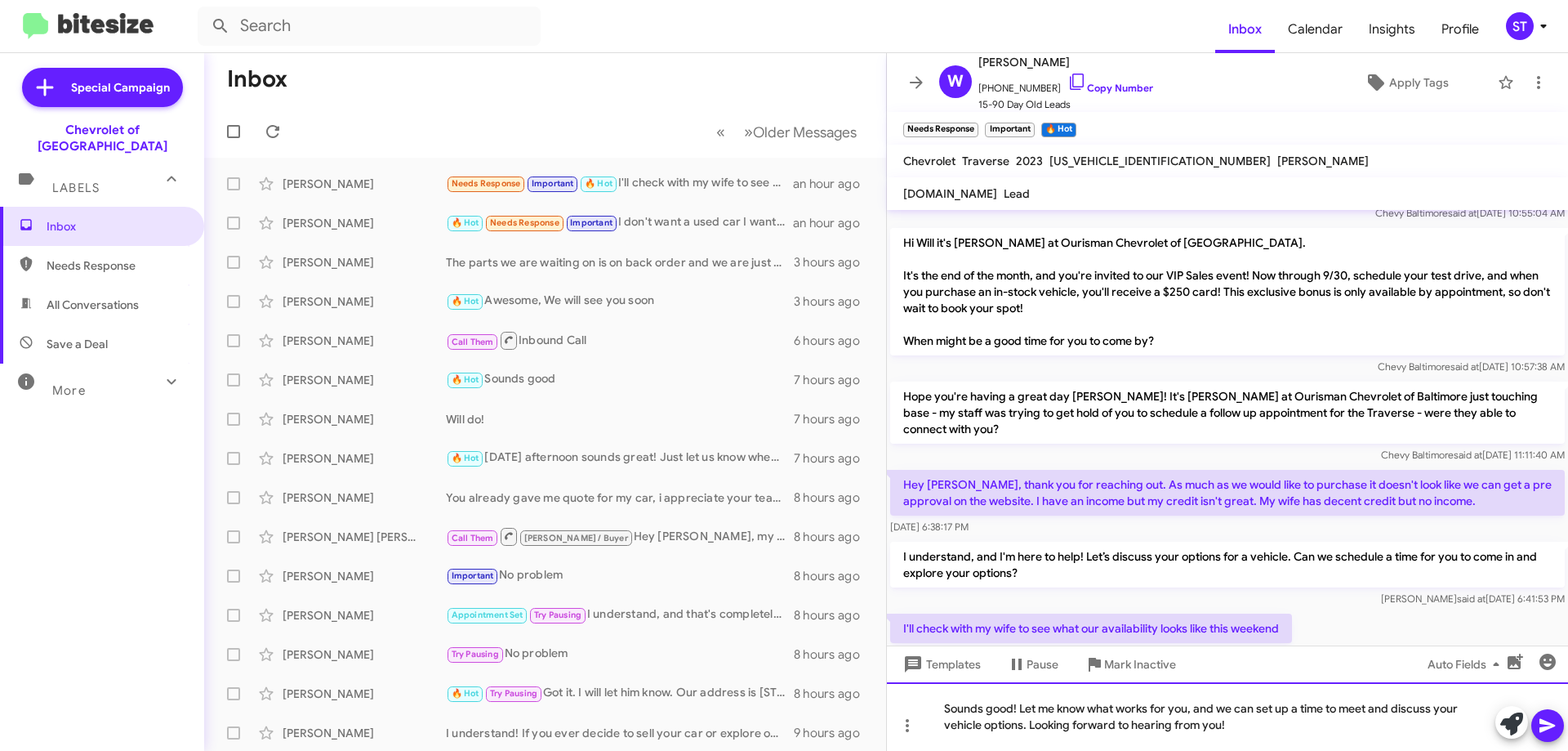
click at [1026, 727] on div "Sounds good! Let me know what works for you, and we can set up a time to meet a…" at bounding box center [1227, 717] width 681 height 69
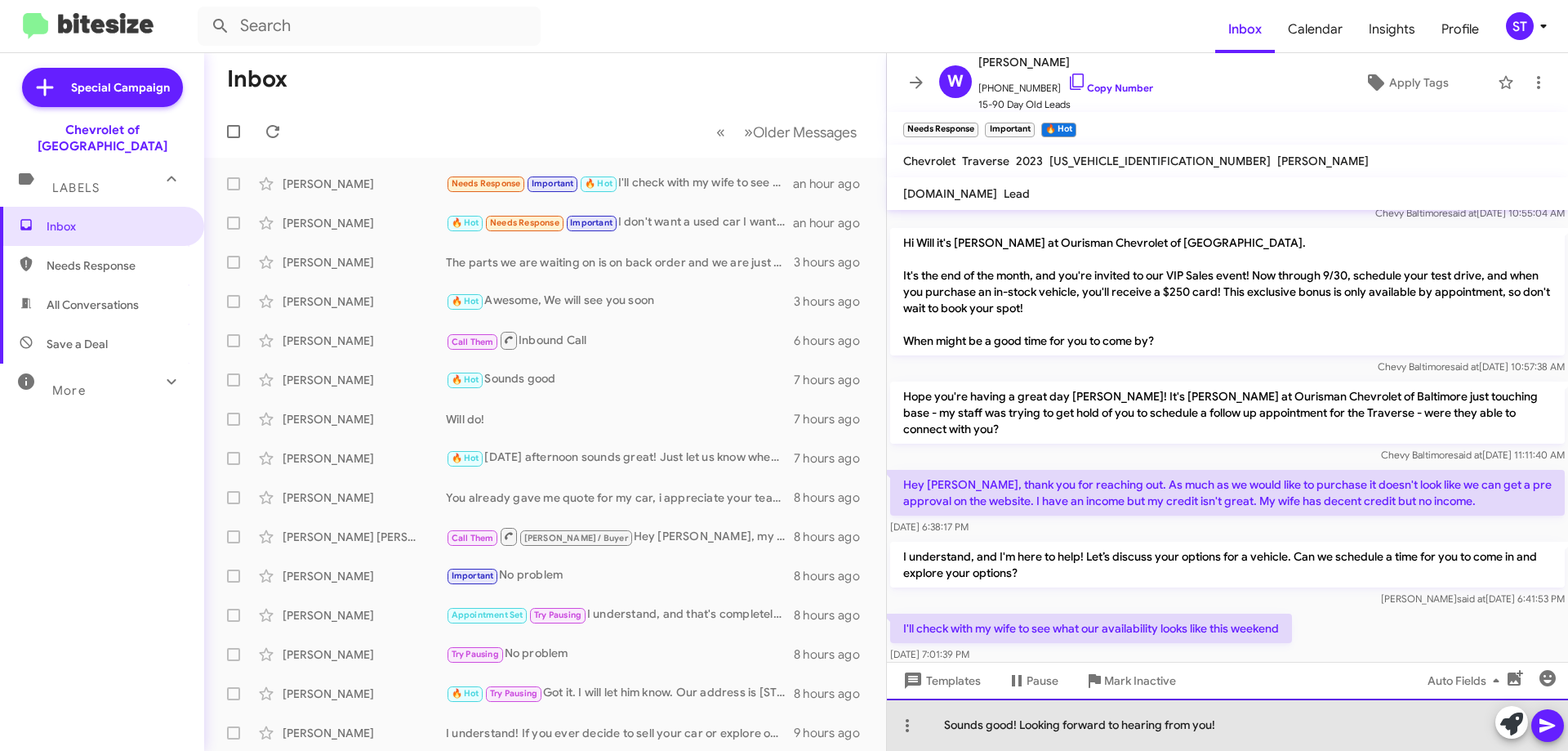
click at [1312, 728] on div "Sounds good! Looking forward to hearing from you!" at bounding box center [1227, 724] width 681 height 52
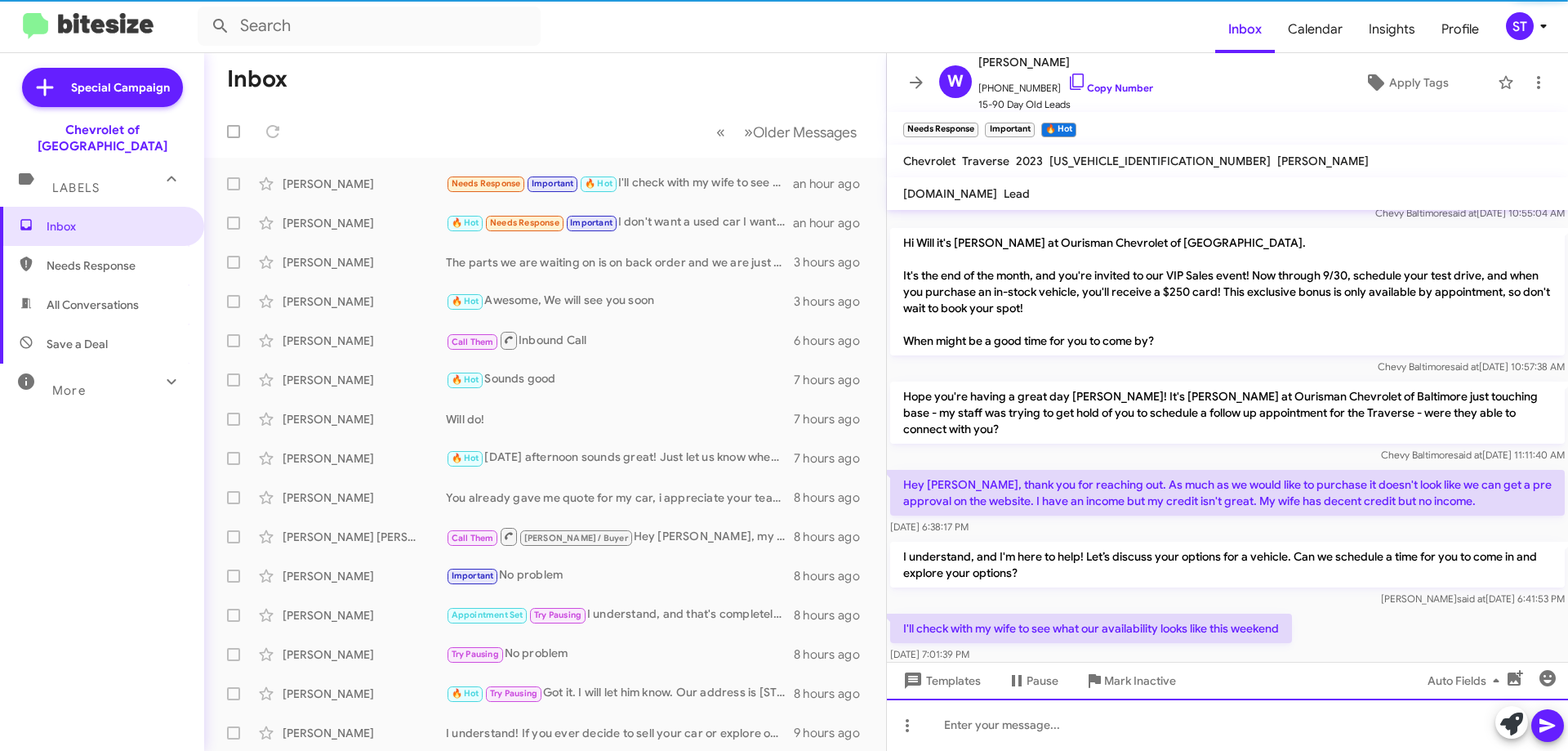
scroll to position [0, 0]
